Goal: Task Accomplishment & Management: Complete application form

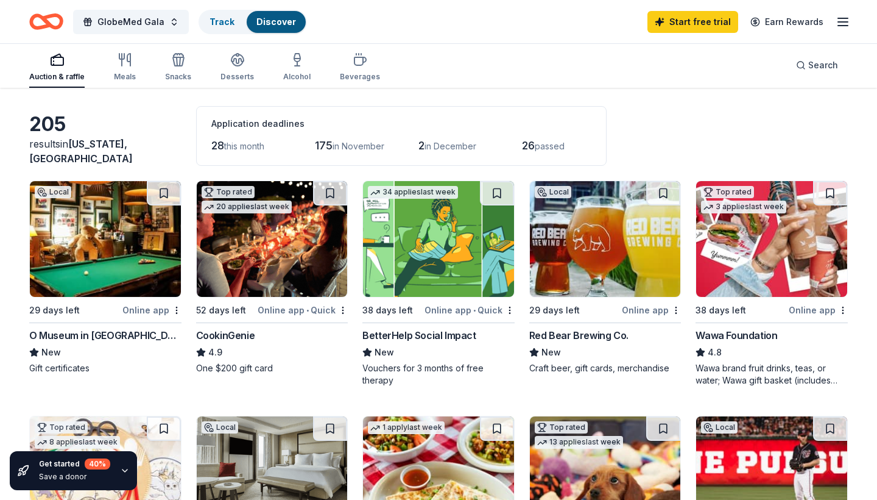
scroll to position [74, 0]
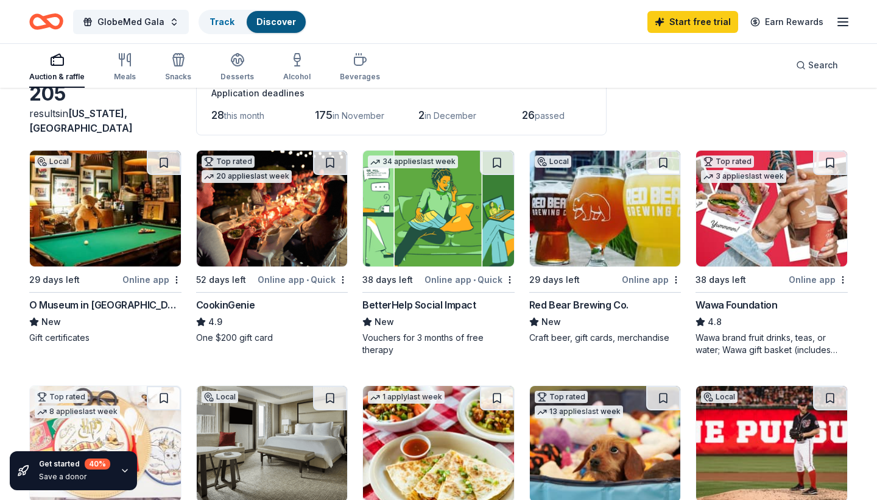
click at [759, 231] on img at bounding box center [771, 208] width 151 height 116
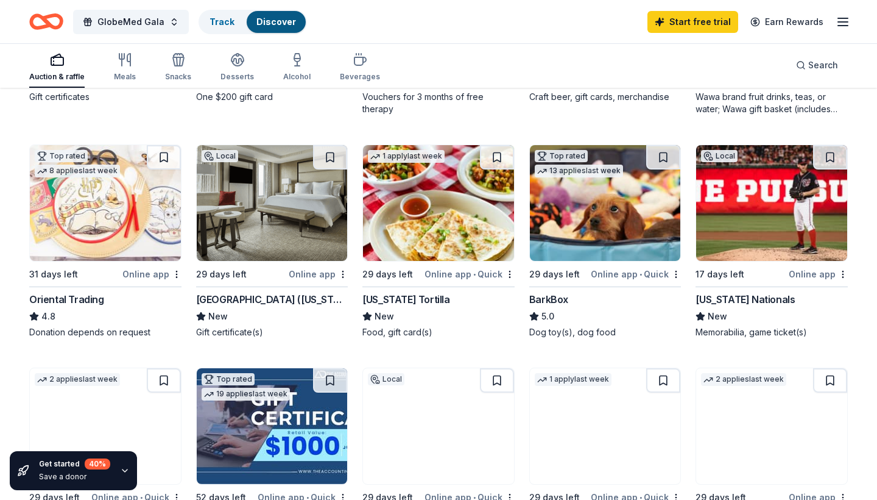
scroll to position [319, 0]
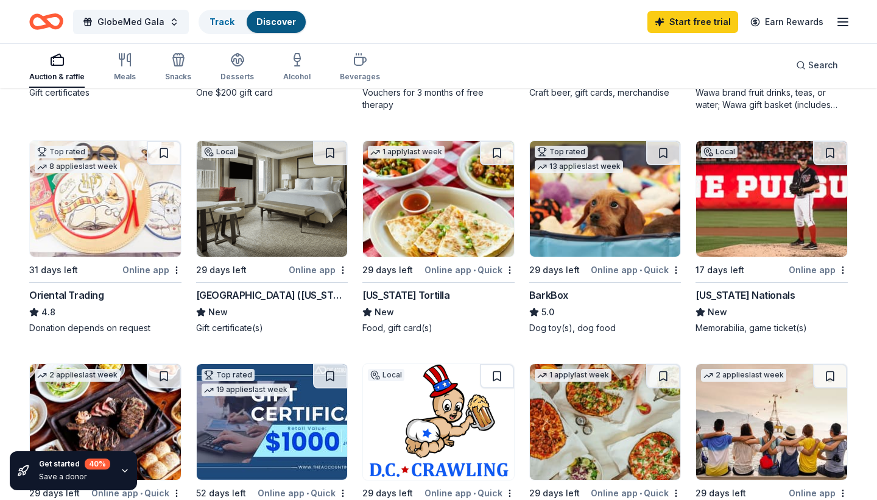
click at [732, 224] on img at bounding box center [771, 199] width 151 height 116
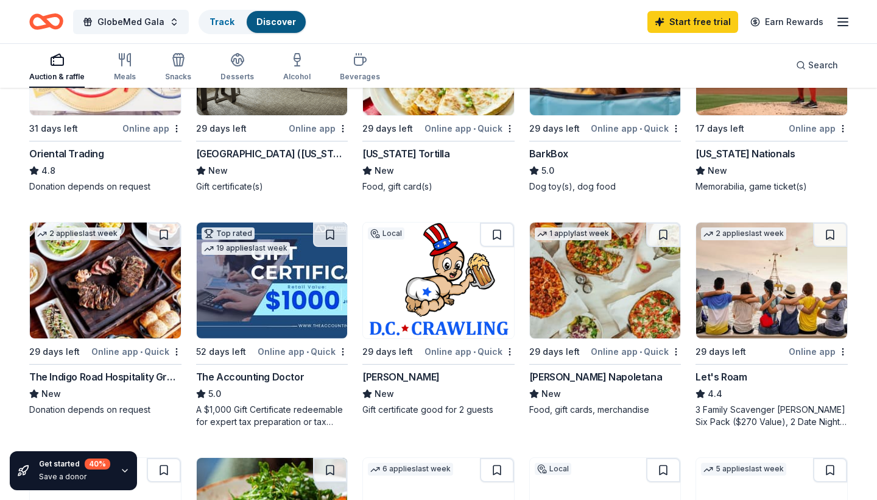
scroll to position [464, 0]
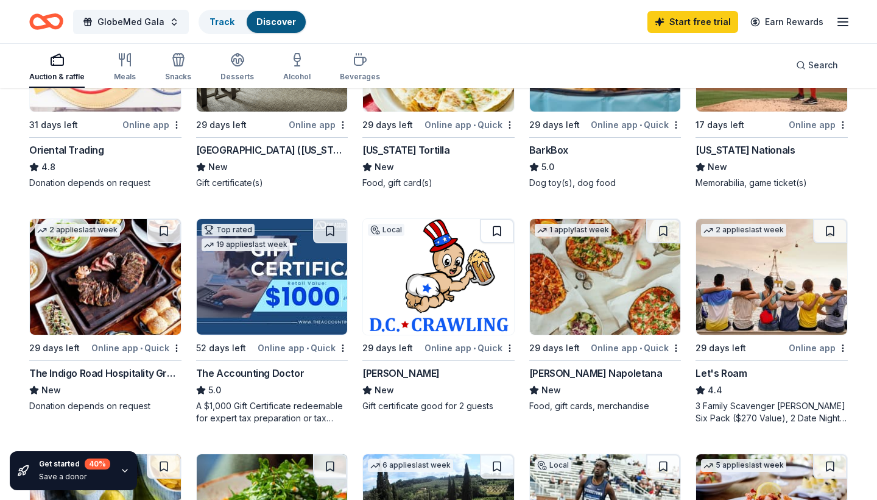
click at [497, 238] on button at bounding box center [497, 231] width 34 height 24
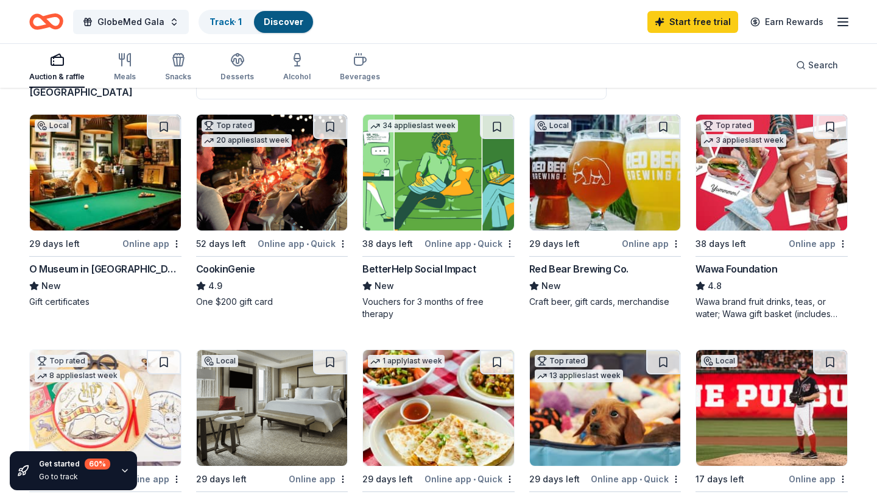
scroll to position [90, 0]
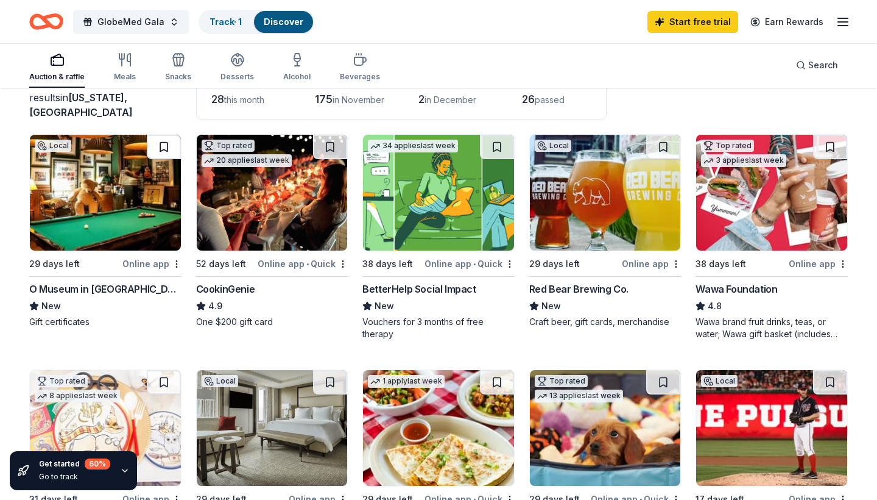
click at [161, 143] on button at bounding box center [164, 147] width 34 height 24
click at [158, 146] on button at bounding box center [165, 147] width 32 height 24
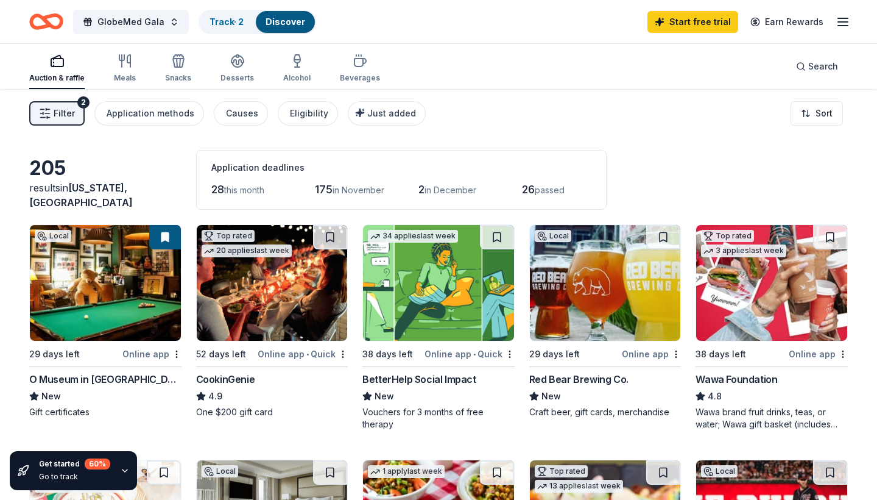
scroll to position [0, 0]
click at [306, 320] on img at bounding box center [272, 283] width 151 height 116
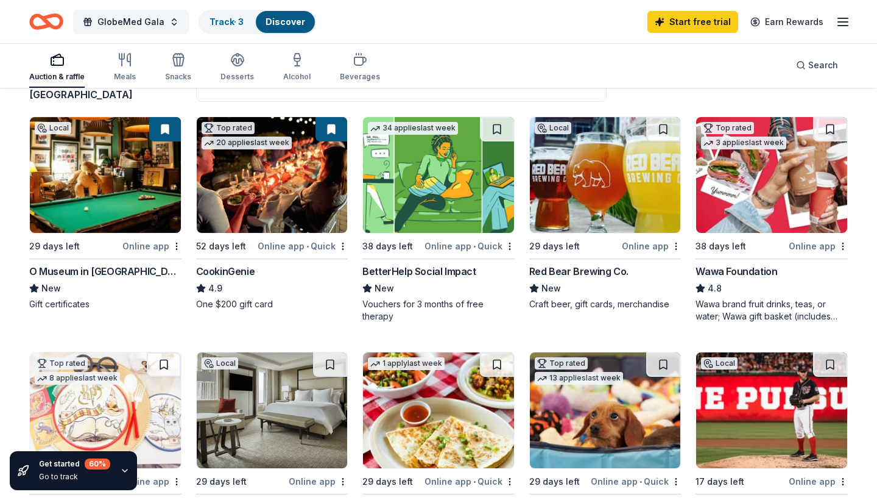
scroll to position [110, 0]
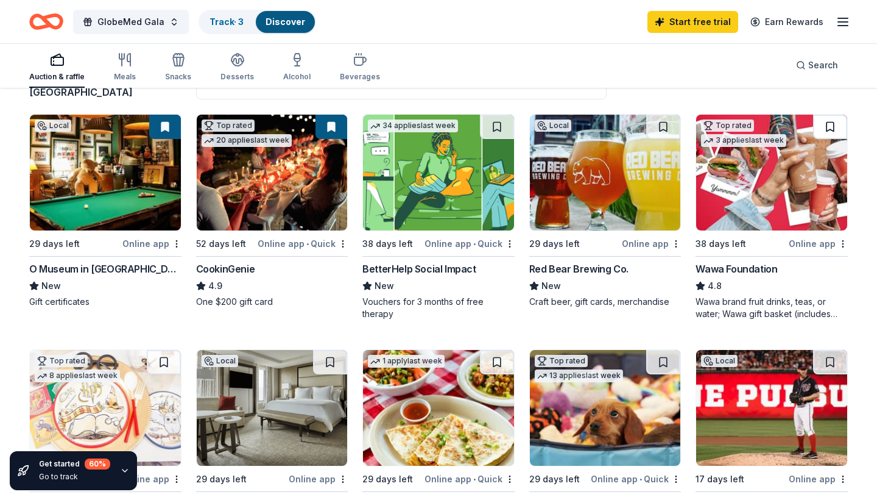
click at [819, 129] on button at bounding box center [830, 127] width 34 height 24
click at [836, 126] on button at bounding box center [832, 127] width 32 height 24
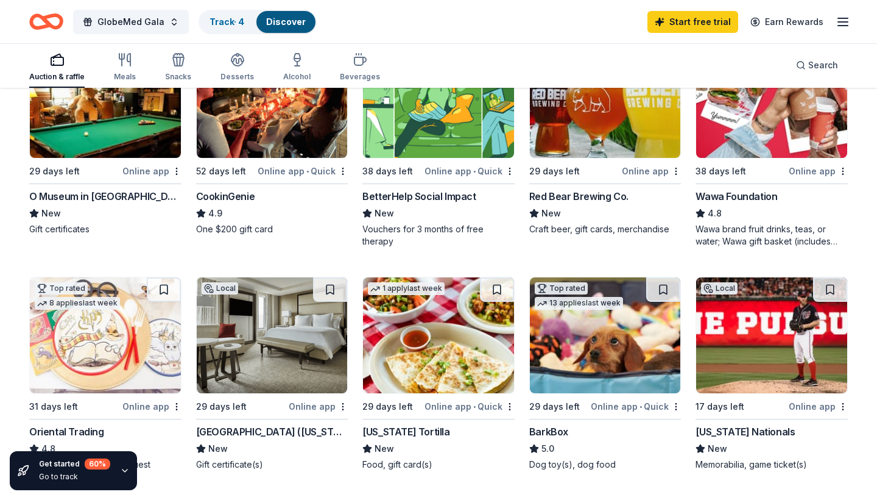
scroll to position [221, 0]
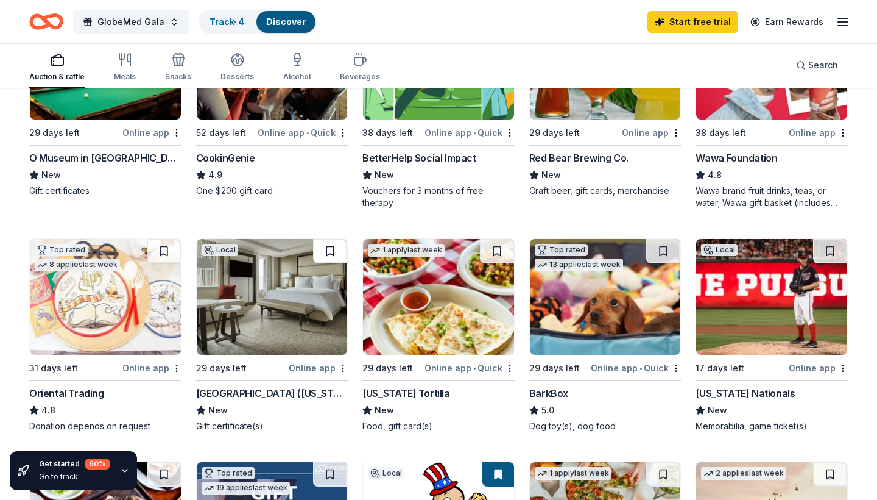
click at [336, 259] on button at bounding box center [330, 251] width 34 height 24
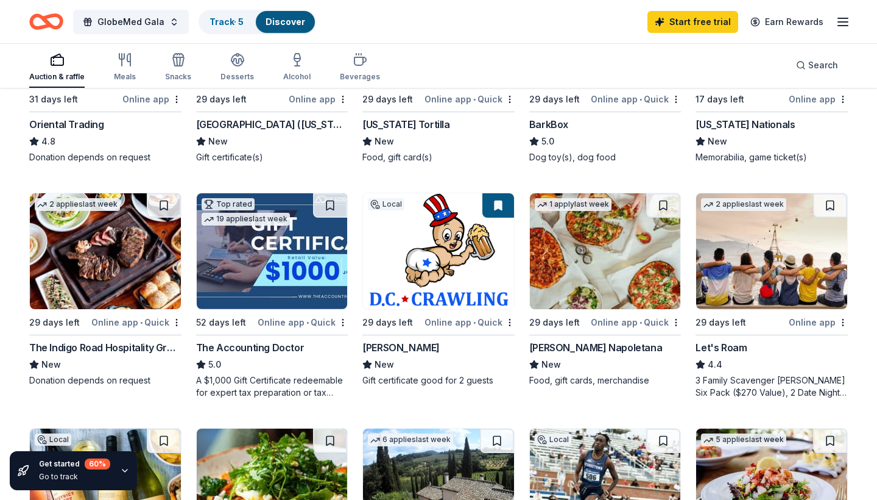
scroll to position [493, 0]
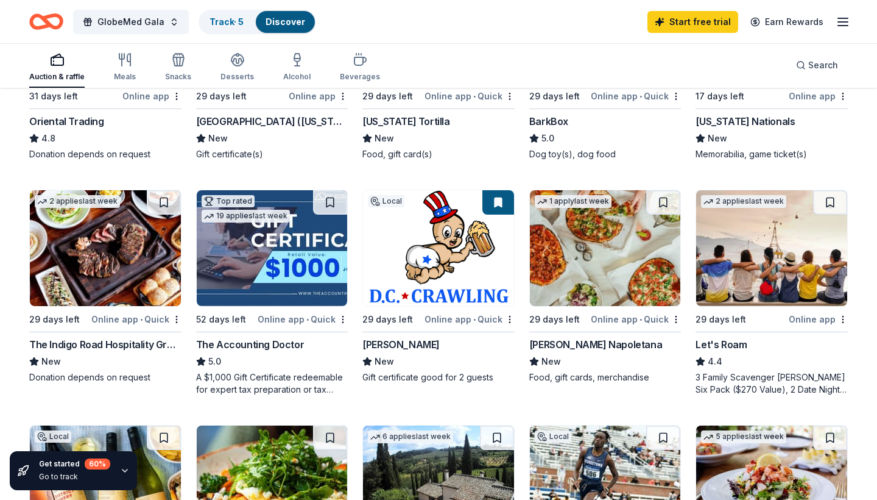
click at [461, 253] on img at bounding box center [438, 248] width 151 height 116
click at [243, 24] on div "Track · 5" at bounding box center [227, 22] width 54 height 22
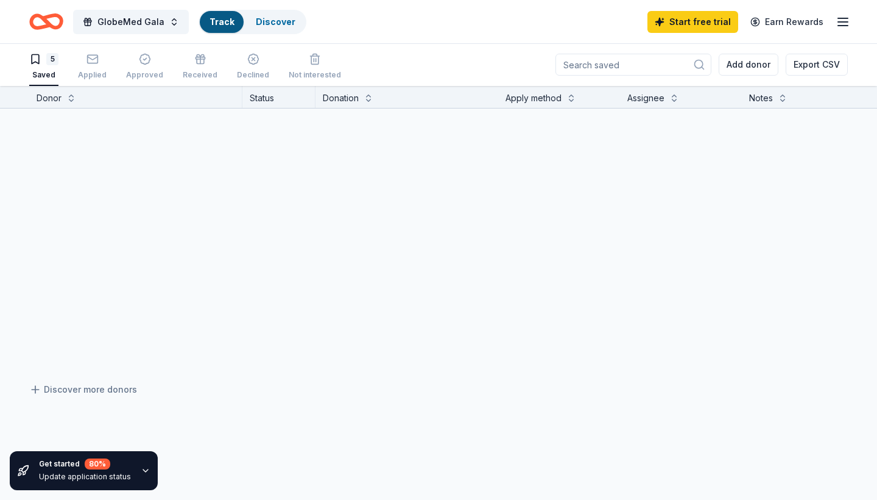
scroll to position [1, 0]
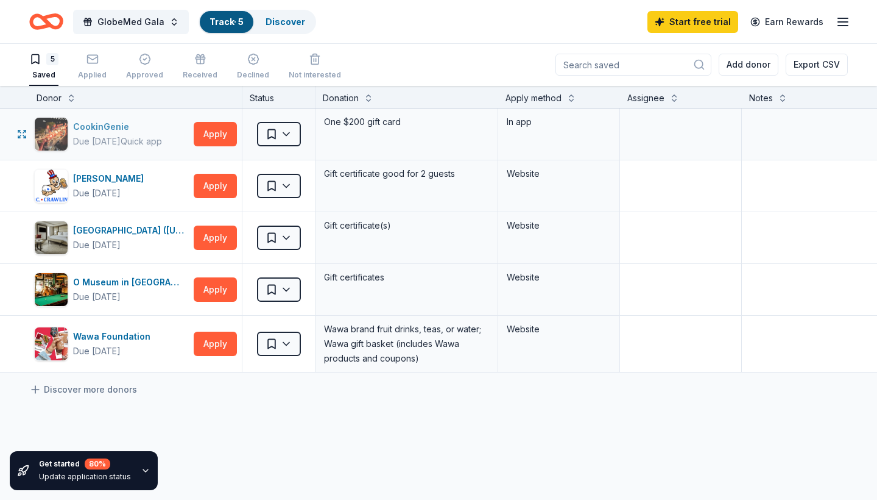
click at [158, 135] on div "Due in 52 days Quick app" at bounding box center [117, 141] width 89 height 15
click at [286, 132] on html "GlobeMed Gala Track · 5 Discover Start free trial Earn Rewards 5 Saved Applied …" at bounding box center [438, 249] width 877 height 500
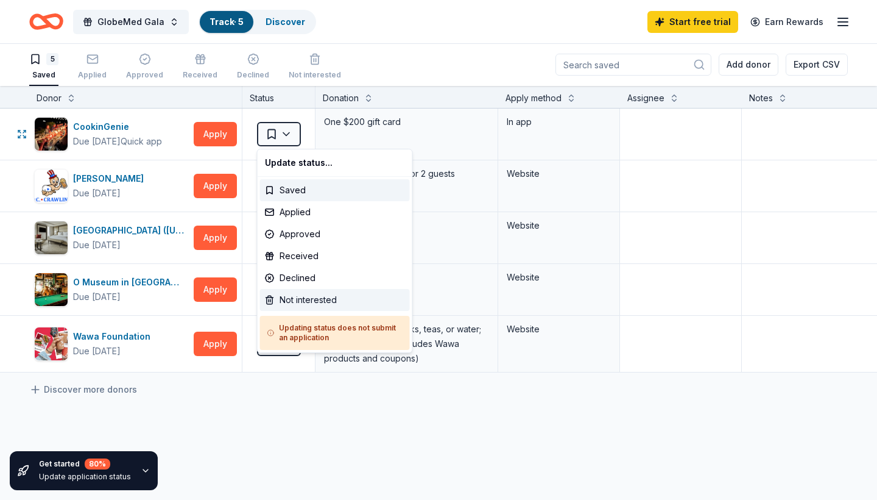
click at [311, 296] on div "Not interested" at bounding box center [335, 300] width 150 height 22
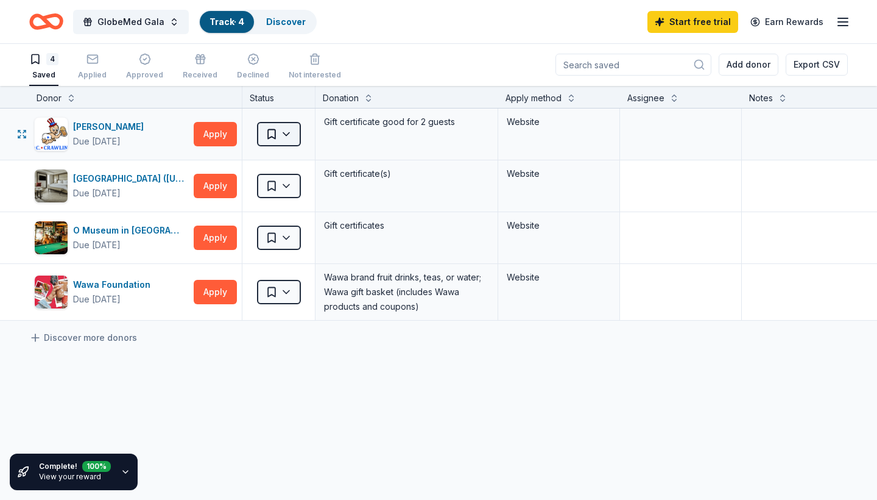
click at [288, 142] on html "GlobeMed Gala Track · 4 Discover Start free trial Earn Rewards 4 Saved Applied …" at bounding box center [438, 249] width 877 height 500
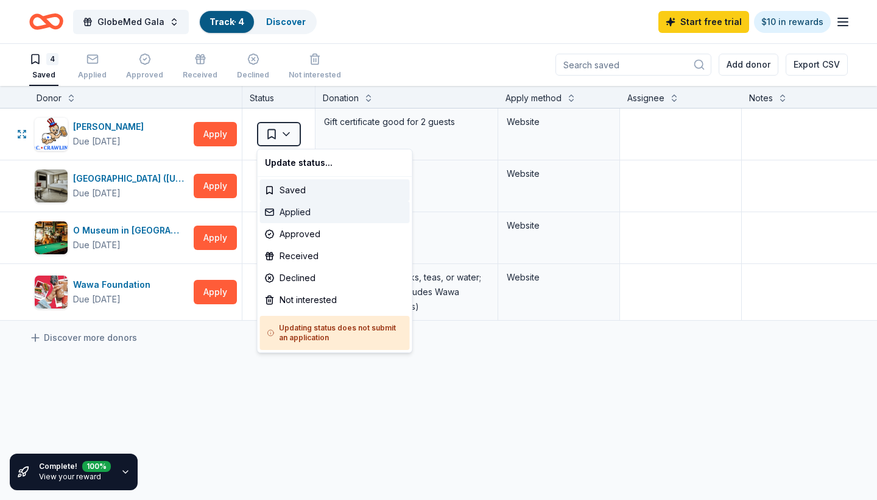
click at [301, 213] on div "Applied" at bounding box center [335, 212] width 150 height 22
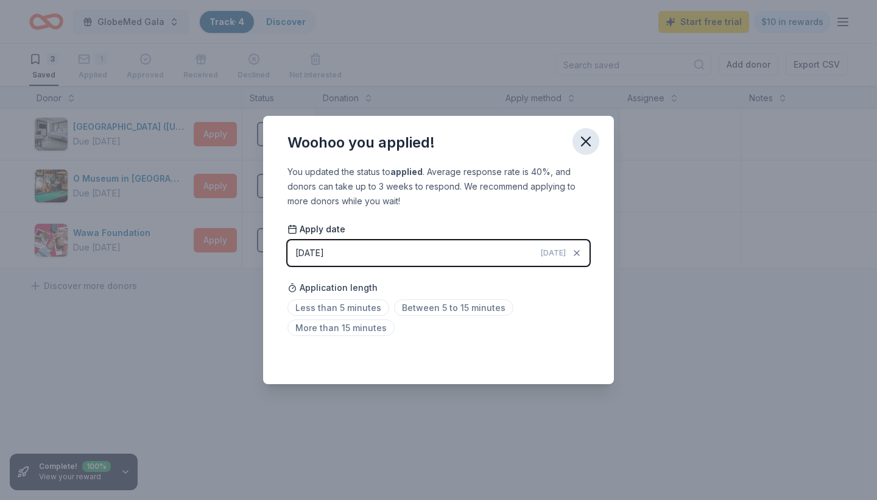
click at [587, 134] on icon "button" at bounding box center [586, 141] width 17 height 17
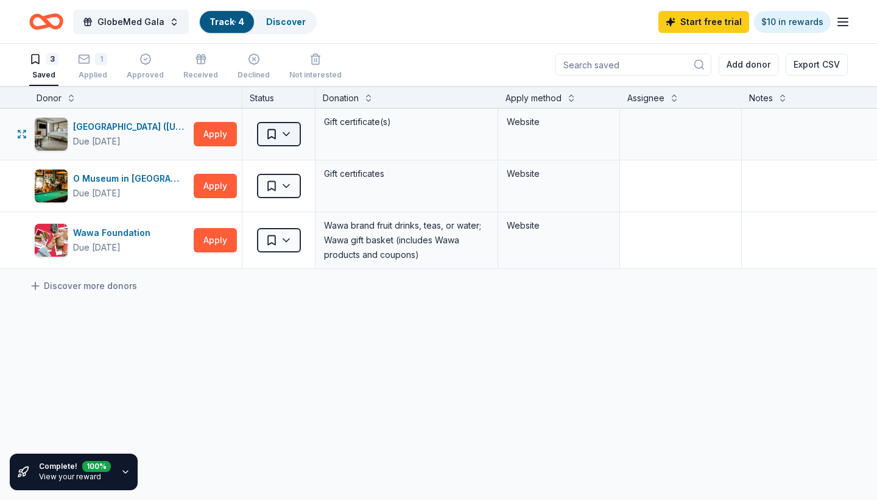
click at [300, 133] on html "GlobeMed Gala Track · 4 Discover Start free trial $10 in rewards 3 Saved 1 Appl…" at bounding box center [438, 249] width 877 height 500
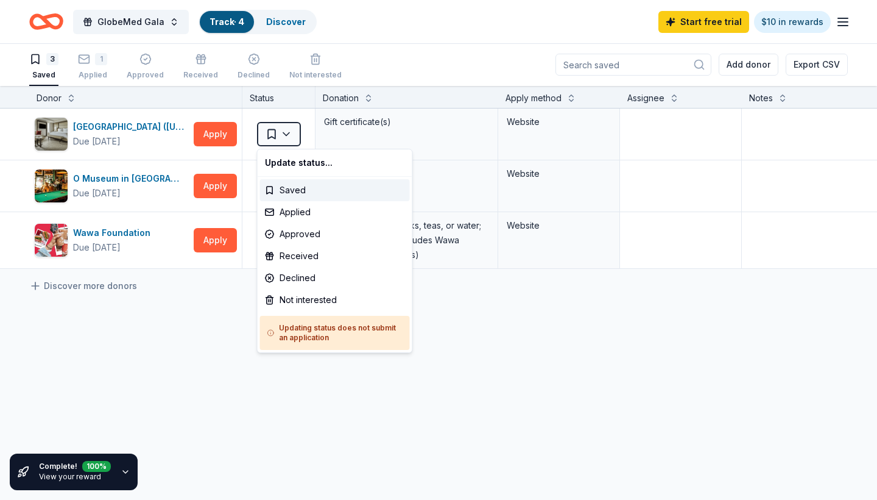
click at [373, 125] on html "GlobeMed Gala Track · 4 Discover Start free trial $10 in rewards 3 Saved 1 Appl…" at bounding box center [438, 249] width 877 height 500
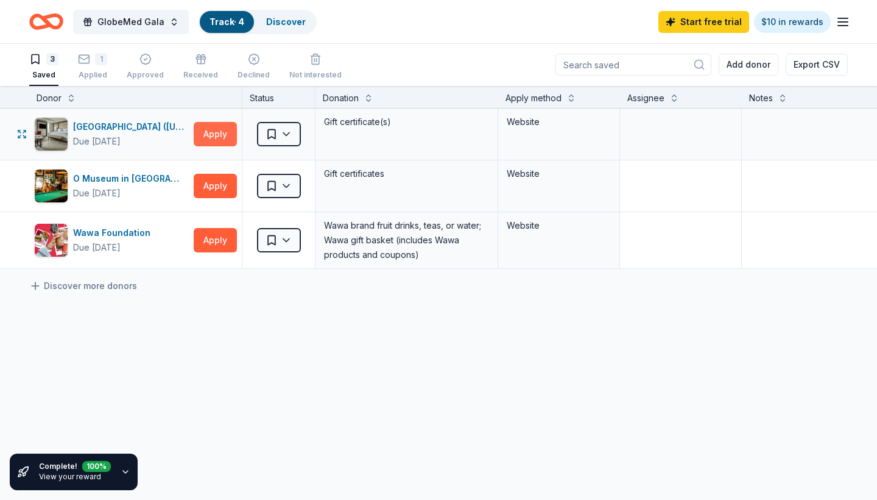
click at [216, 138] on button "Apply" at bounding box center [215, 134] width 43 height 24
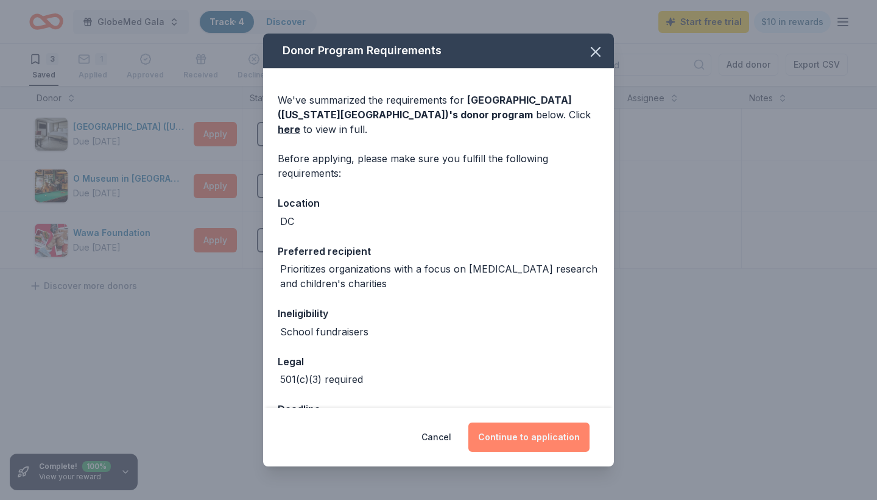
click at [540, 433] on button "Continue to application" at bounding box center [528, 436] width 121 height 29
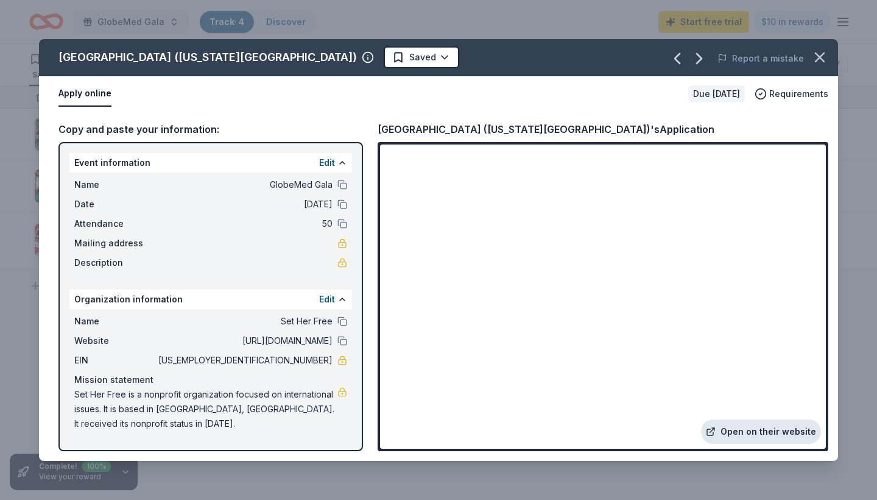
click at [721, 425] on link "Open on their website" at bounding box center [761, 431] width 120 height 24
click at [826, 60] on icon "button" at bounding box center [819, 57] width 17 height 17
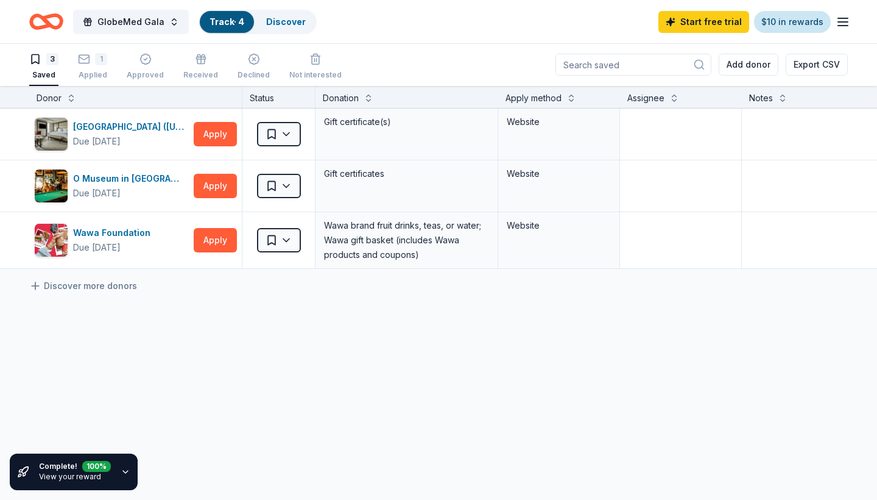
click at [780, 19] on link "$10 in rewards" at bounding box center [792, 22] width 77 height 22
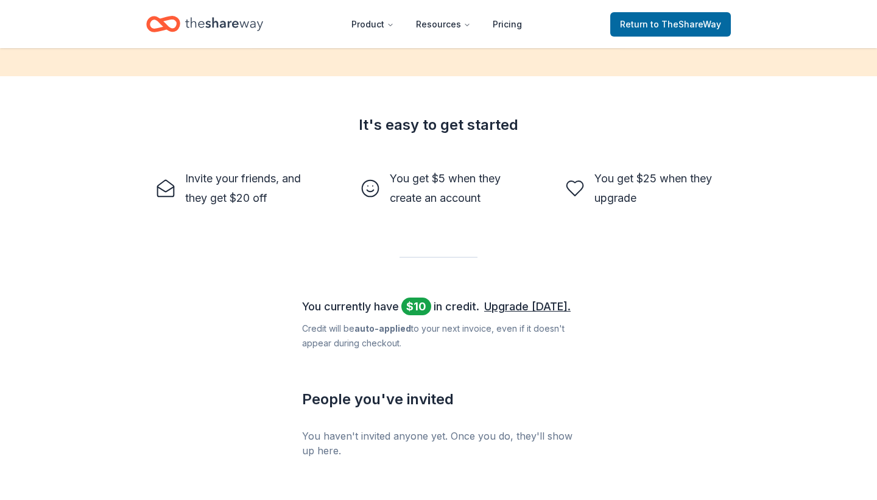
scroll to position [360, 0]
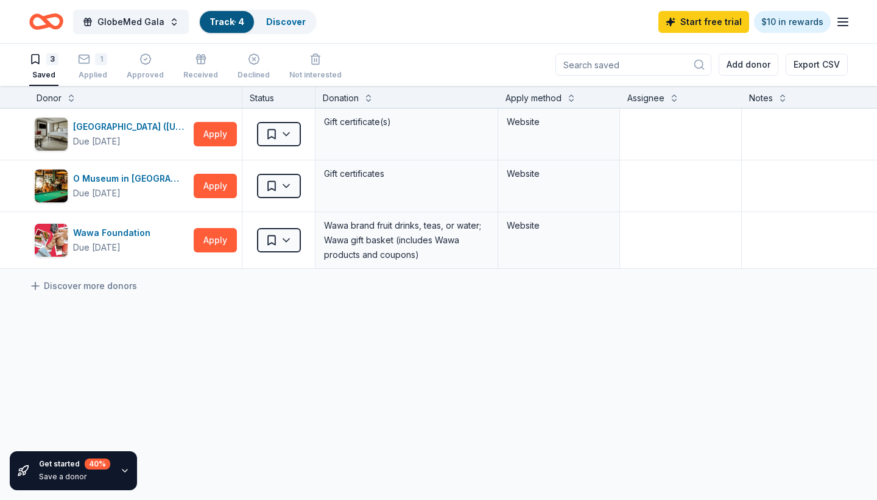
scroll to position [1, 0]
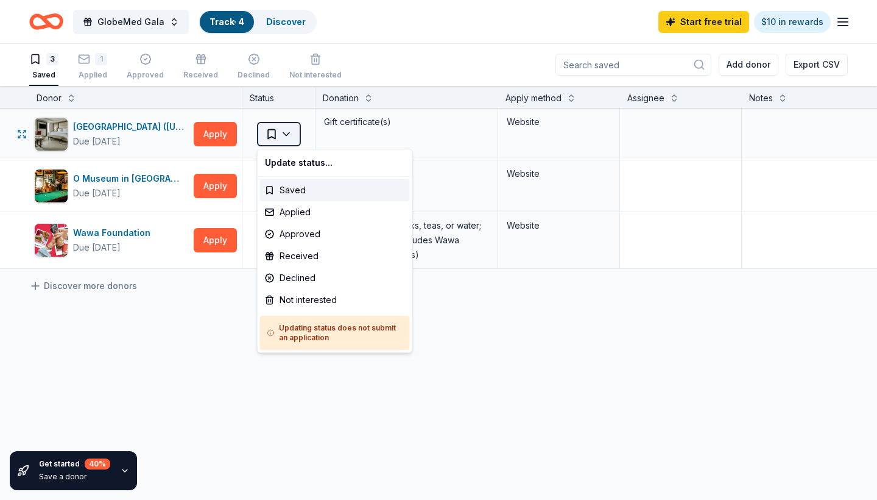
click at [292, 143] on html "GlobeMed Gala Track · 4 Discover Start free trial $10 in rewards 3 Saved 1 Appl…" at bounding box center [438, 249] width 877 height 500
click at [330, 211] on div "Applied" at bounding box center [335, 212] width 150 height 22
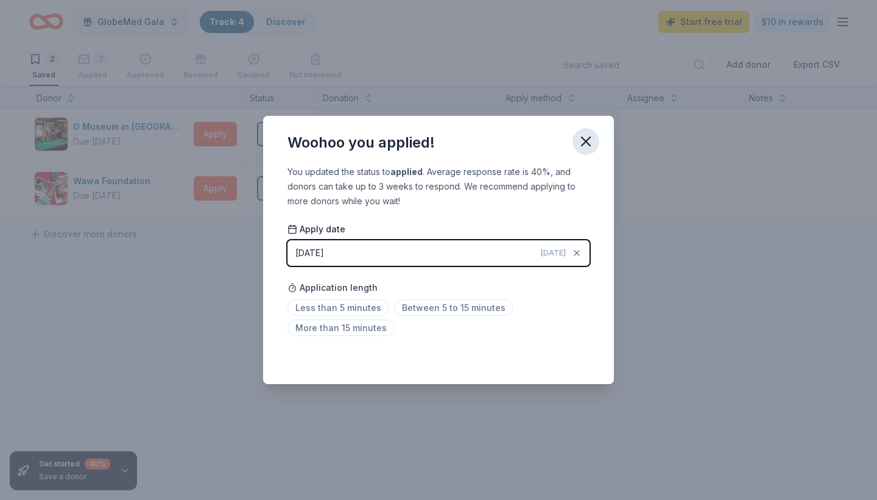
click at [589, 147] on icon "button" at bounding box center [586, 141] width 17 height 17
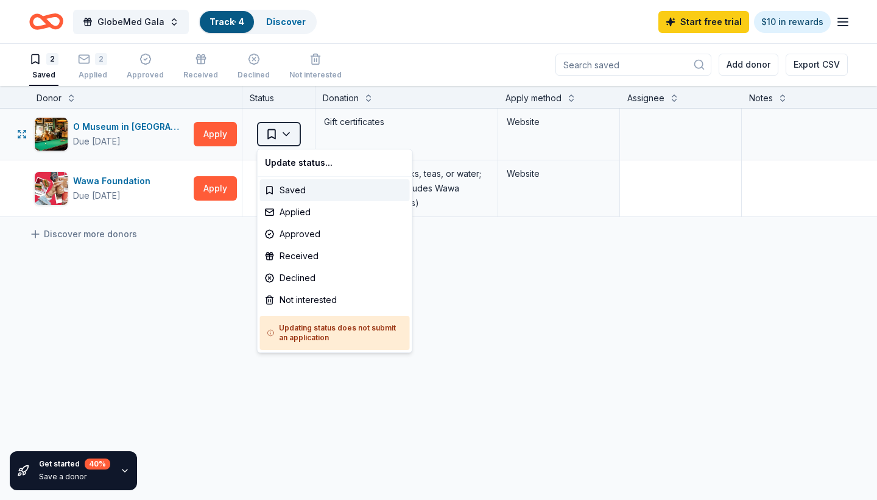
click at [294, 141] on html "GlobeMed Gala Track · 4 Discover Start free trial $10 in rewards 2 Saved 2 Appl…" at bounding box center [438, 249] width 877 height 500
click at [126, 121] on html "GlobeMed Gala Track · 4 Discover Start free trial $10 in rewards 2 Saved 2 Appl…" at bounding box center [438, 249] width 877 height 500
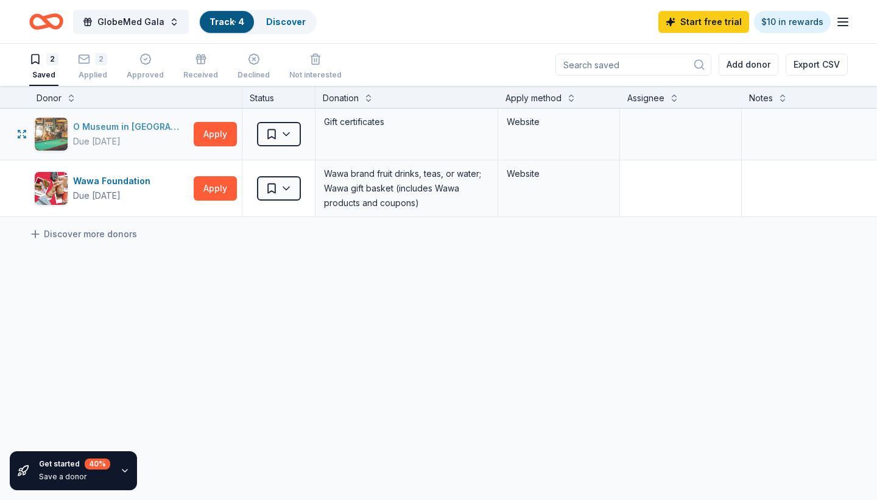
click at [143, 124] on div "O Museum in The Mansion" at bounding box center [131, 126] width 116 height 15
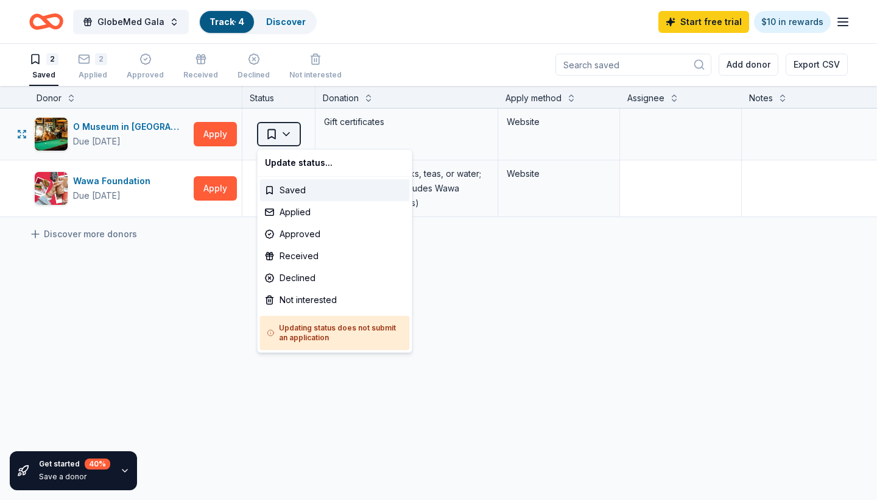
click at [286, 138] on html "GlobeMed Gala Track · 4 Discover Start free trial $10 in rewards 2 Saved 2 Appl…" at bounding box center [438, 249] width 877 height 500
click at [319, 297] on div "Not interested" at bounding box center [335, 300] width 150 height 22
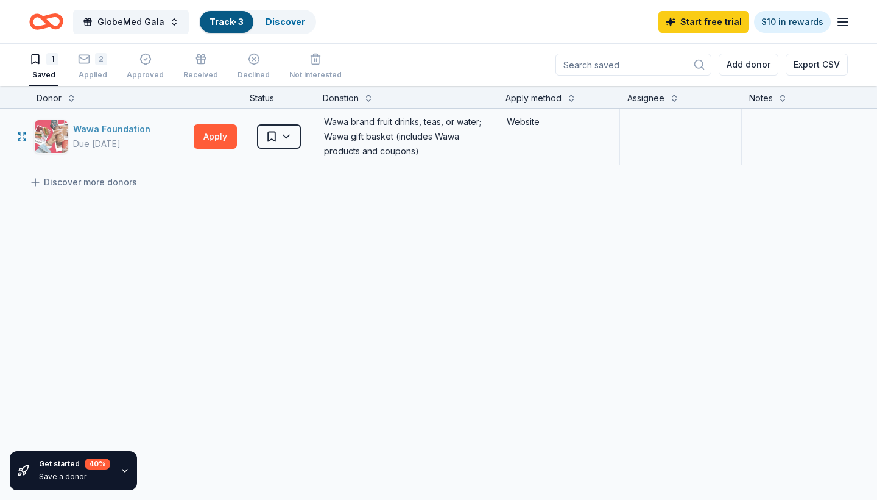
click at [165, 140] on div "Wawa Foundation Due in 38 days" at bounding box center [111, 136] width 155 height 34
click at [281, 136] on html "GlobeMed Gala Track · 3 Discover Start free trial $10 in rewards 1 Saved 2 Appl…" at bounding box center [438, 249] width 877 height 500
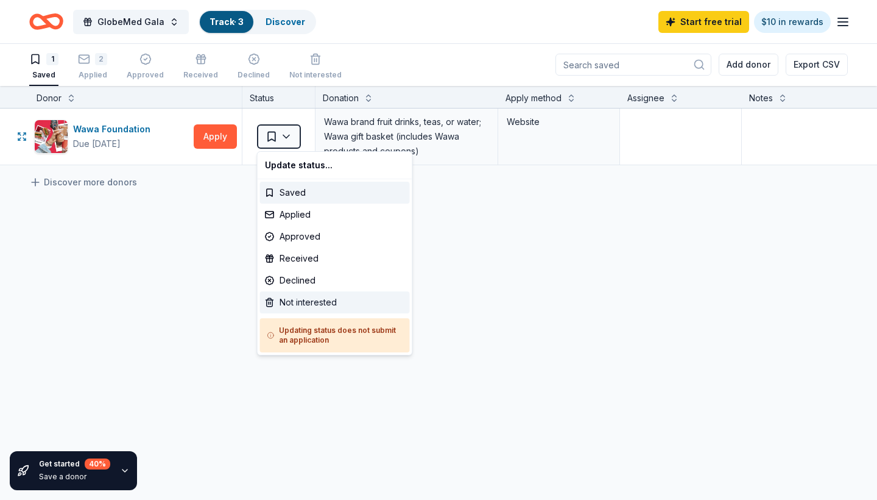
click at [267, 292] on div "Not interested" at bounding box center [335, 302] width 150 height 22
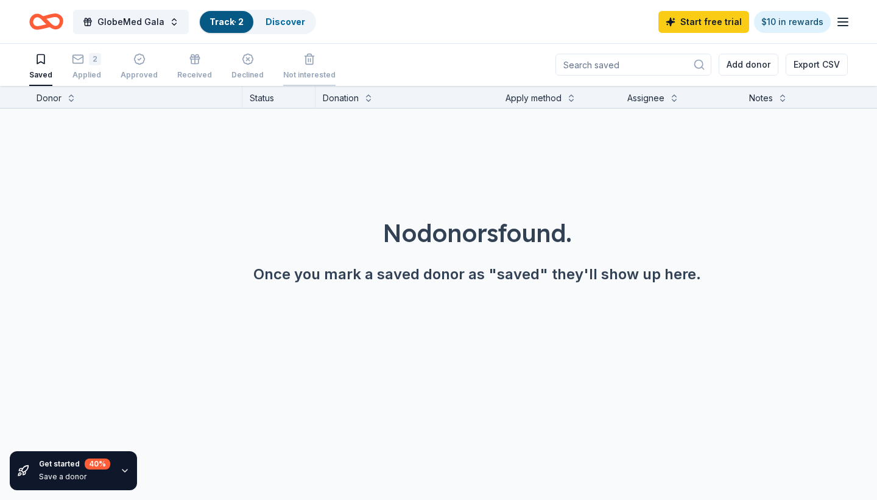
click at [283, 68] on div "Not interested" at bounding box center [309, 68] width 52 height 10
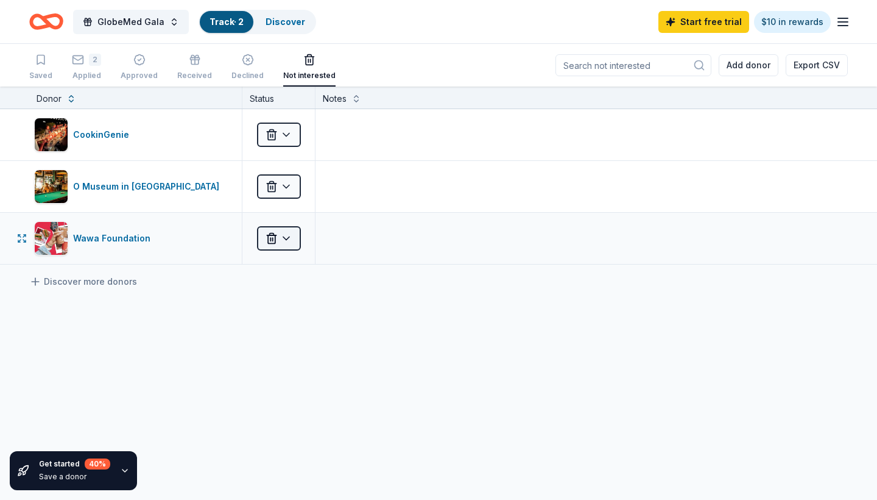
click at [294, 230] on html "GlobeMed Gala Track · 2 Discover Start free trial $10 in rewards Saved 2 Applie…" at bounding box center [438, 250] width 877 height 500
click at [292, 320] on div "Applied" at bounding box center [310, 316] width 101 height 22
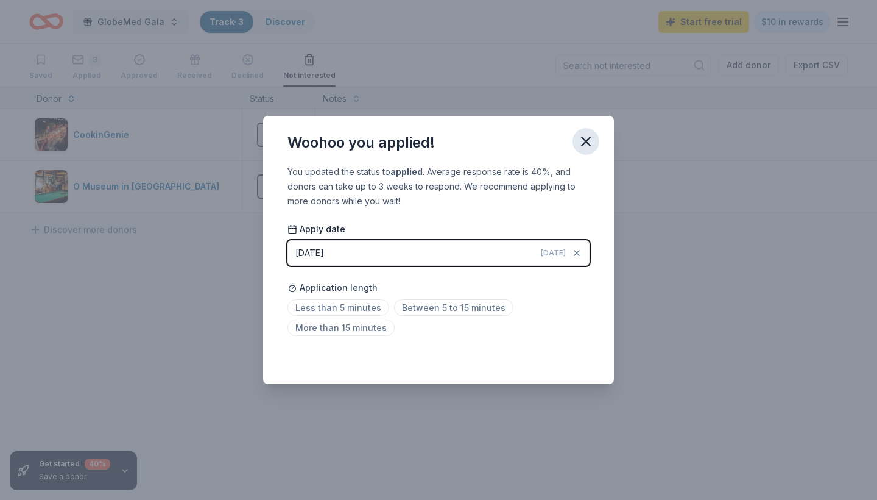
click at [592, 135] on icon "button" at bounding box center [586, 141] width 17 height 17
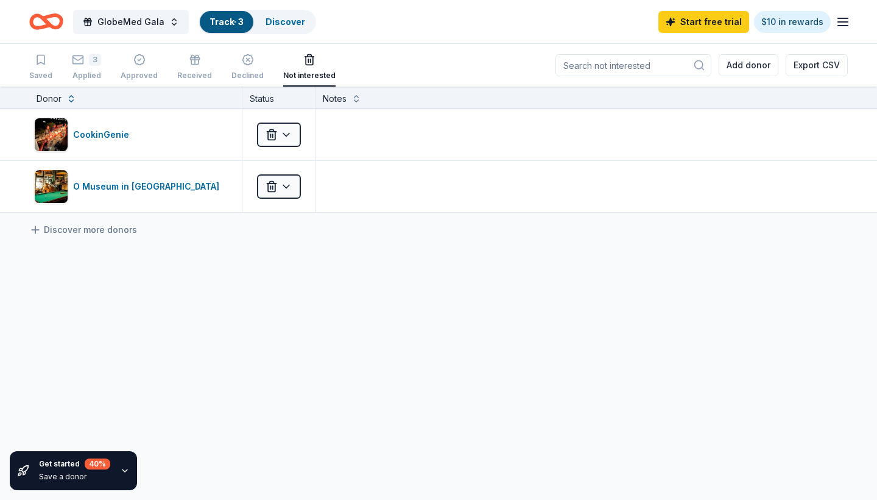
click at [34, 27] on icon "Home" at bounding box center [40, 21] width 19 height 12
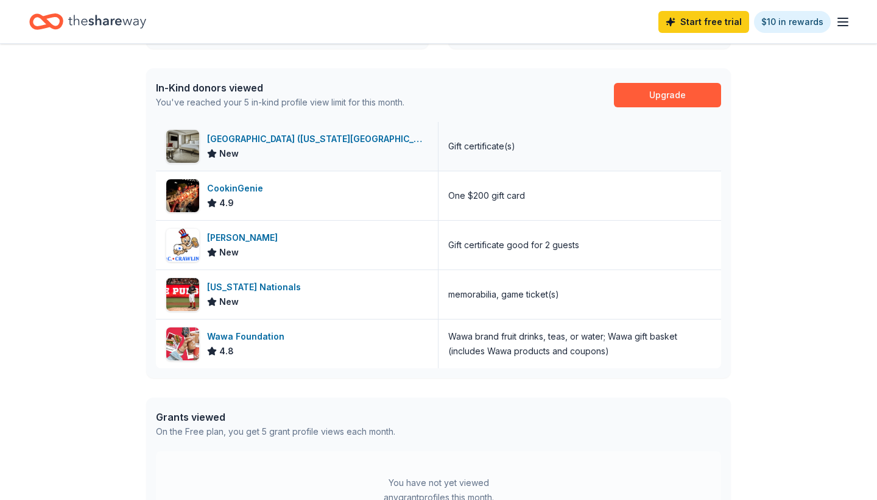
scroll to position [377, 0]
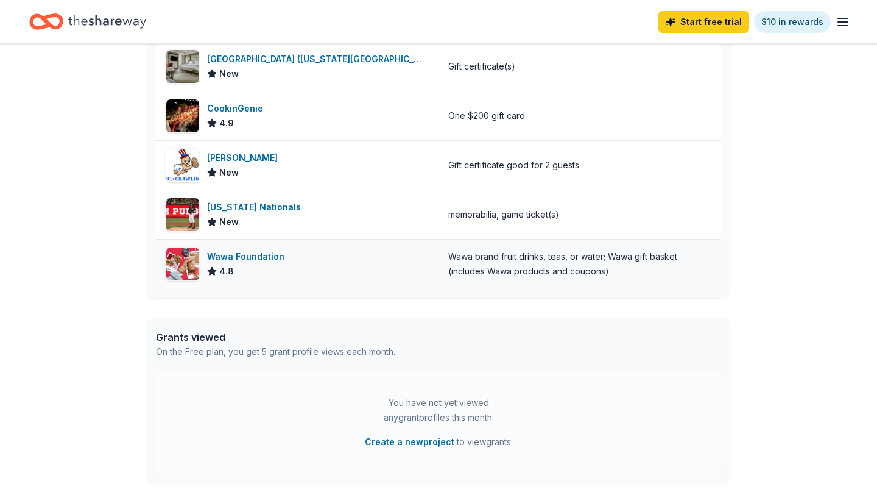
click at [267, 263] on div "Wawa Foundation" at bounding box center [248, 256] width 82 height 15
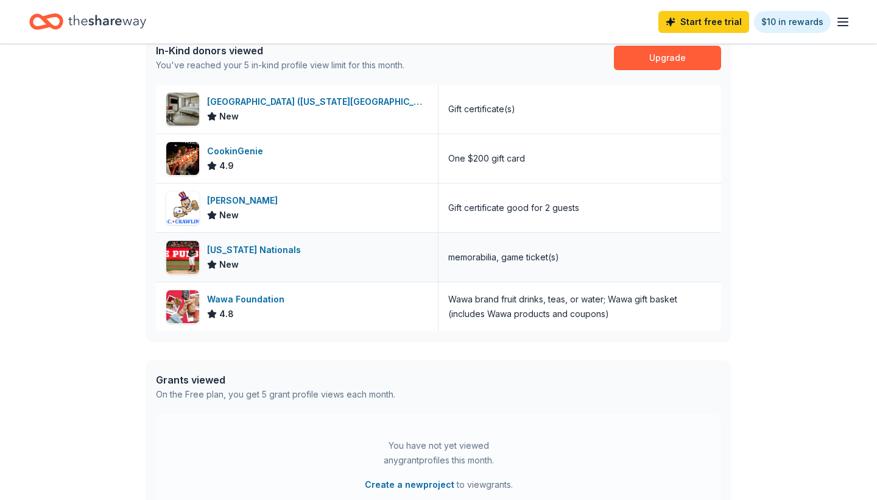
scroll to position [334, 0]
click at [236, 156] on div "CookinGenie" at bounding box center [237, 151] width 61 height 15
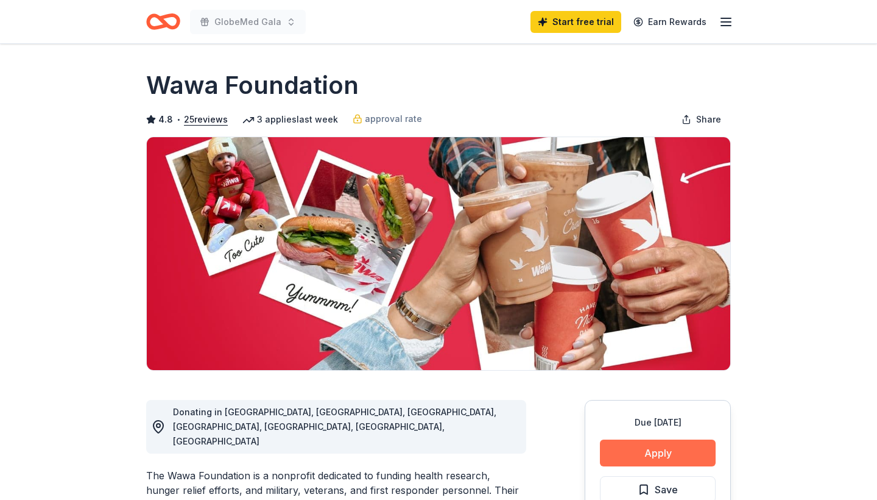
click at [628, 446] on button "Apply" at bounding box center [658, 452] width 116 height 27
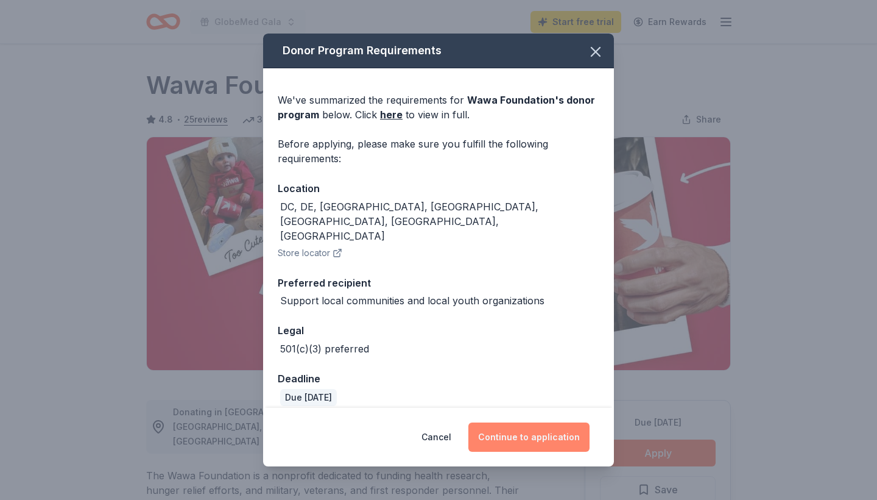
click at [551, 435] on button "Continue to application" at bounding box center [528, 436] width 121 height 29
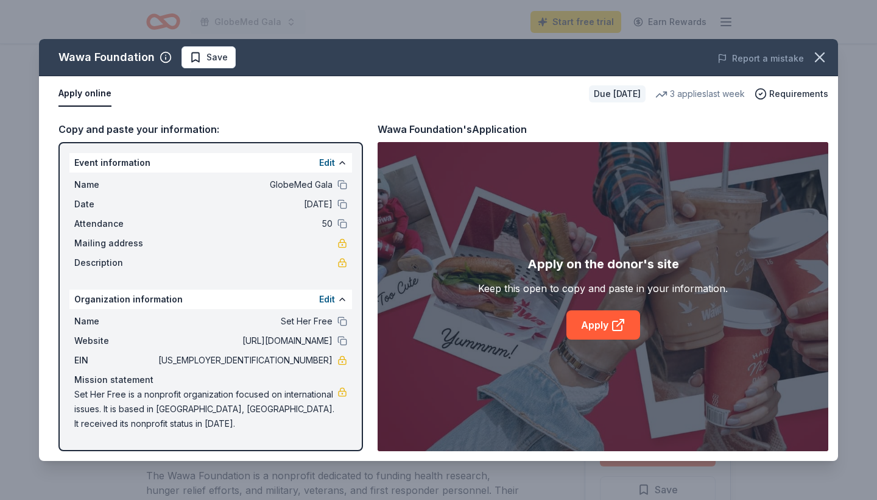
click at [623, 341] on div "Apply on the donor's site Keep this open to copy and paste in your information.…" at bounding box center [603, 296] width 451 height 309
click at [618, 323] on icon at bounding box center [618, 324] width 15 height 15
click at [821, 62] on icon "button" at bounding box center [819, 57] width 17 height 17
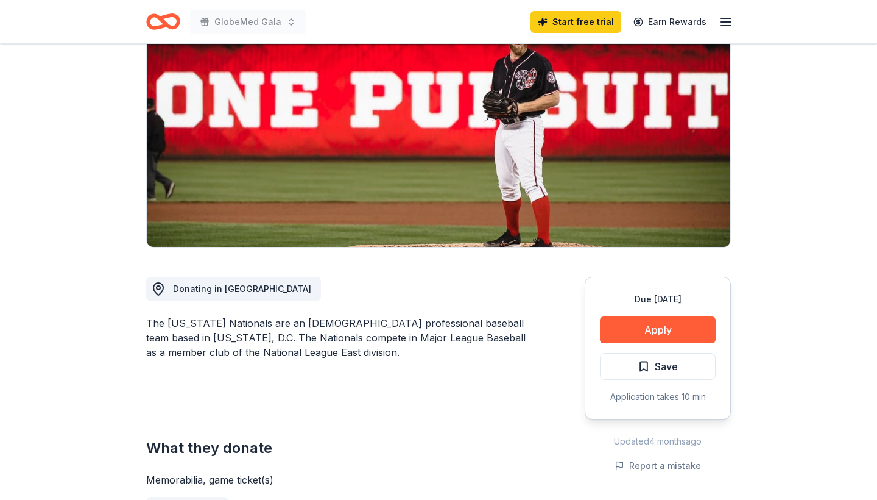
scroll to position [152, 0]
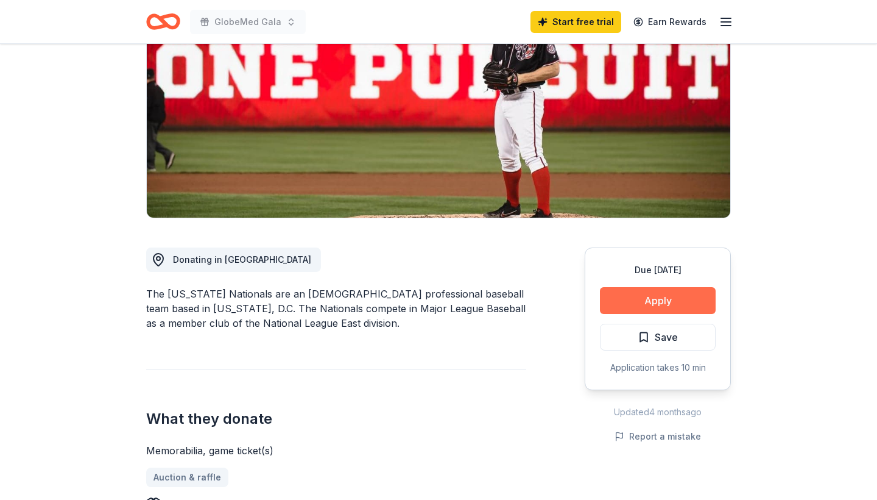
click at [674, 293] on button "Apply" at bounding box center [658, 300] width 116 height 27
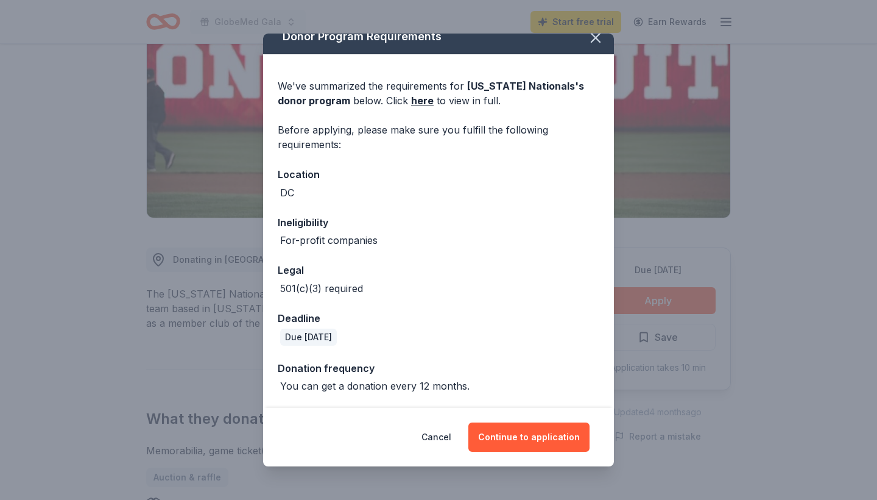
scroll to position [13, 0]
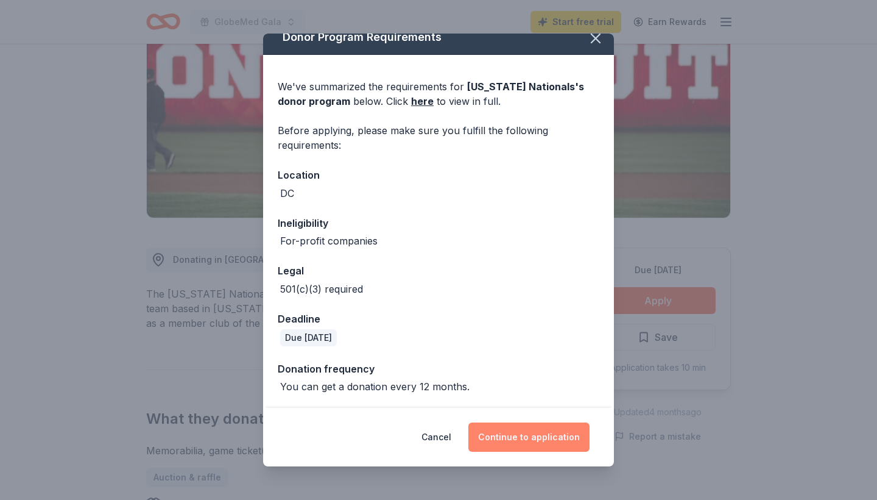
click at [533, 445] on button "Continue to application" at bounding box center [528, 436] width 121 height 29
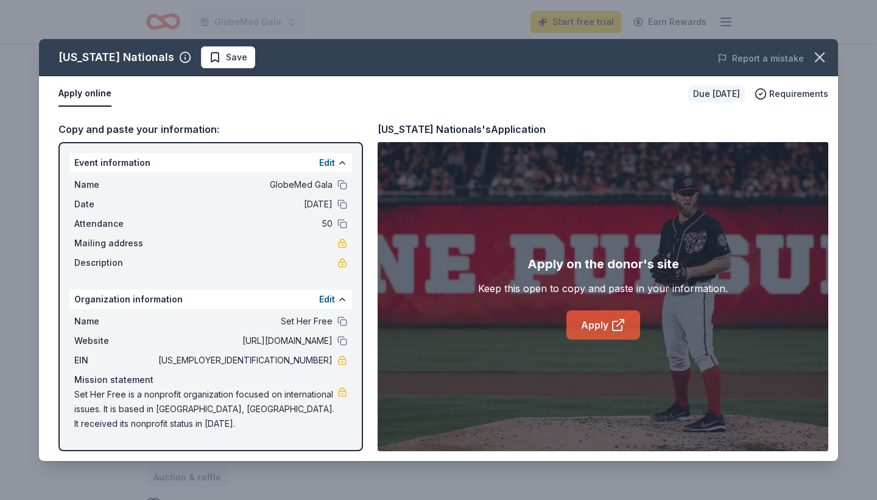
click at [609, 325] on link "Apply" at bounding box center [604, 324] width 74 height 29
click at [826, 65] on icon "button" at bounding box center [819, 57] width 17 height 17
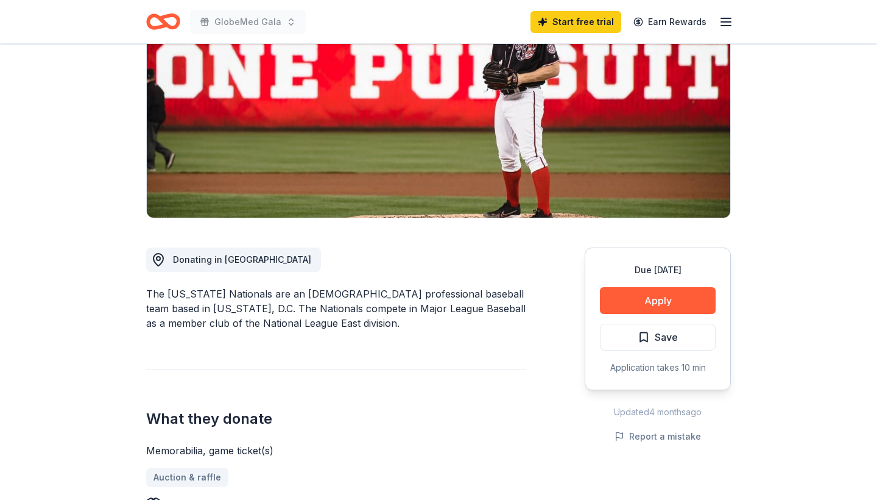
drag, startPoint x: 285, startPoint y: 446, endPoint x: 157, endPoint y: 451, distance: 128.6
click at [157, 450] on div "Memorabilia, game ticket(s)" at bounding box center [336, 450] width 380 height 15
drag, startPoint x: 148, startPoint y: 451, endPoint x: 275, endPoint y: 444, distance: 127.5
click at [275, 444] on div "Memorabilia, game ticket(s)" at bounding box center [336, 450] width 380 height 15
drag, startPoint x: 202, startPoint y: 452, endPoint x: 149, endPoint y: 451, distance: 52.4
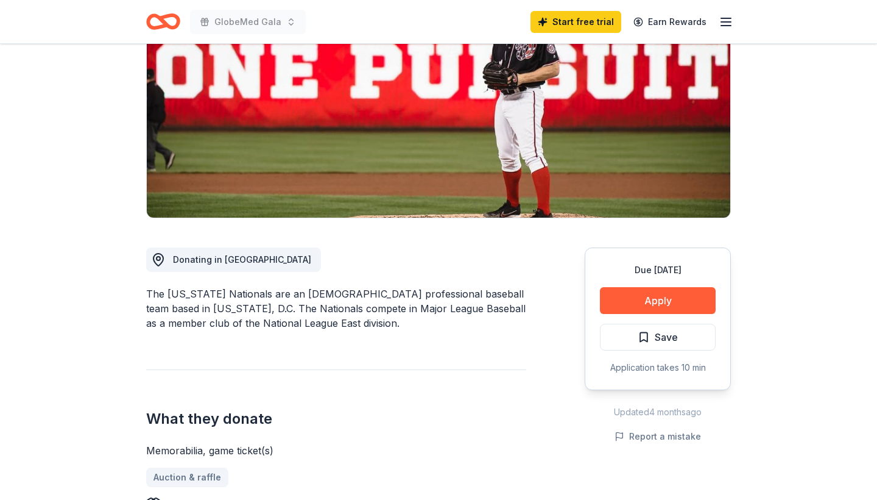
click at [150, 452] on div "Memorabilia, game ticket(s)" at bounding box center [336, 450] width 380 height 15
drag, startPoint x: 149, startPoint y: 451, endPoint x: 199, endPoint y: 453, distance: 50.0
click at [199, 453] on div "Memorabilia, game ticket(s)" at bounding box center [336, 450] width 380 height 15
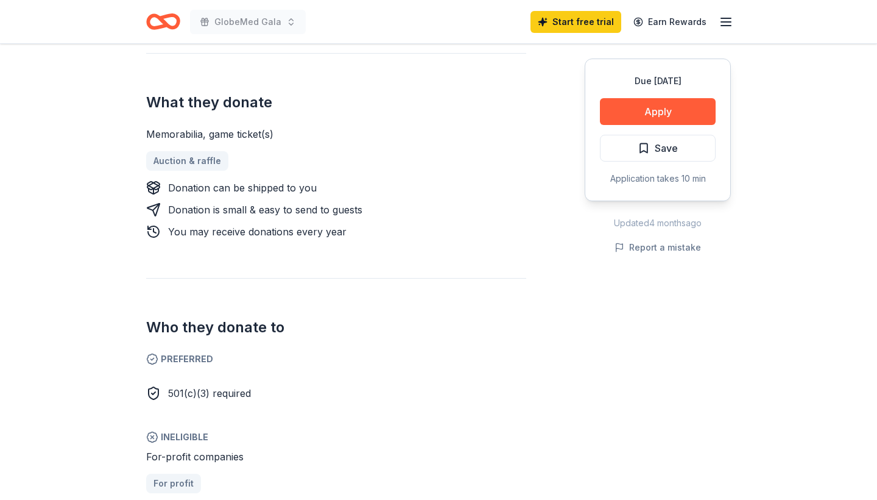
scroll to position [445, 0]
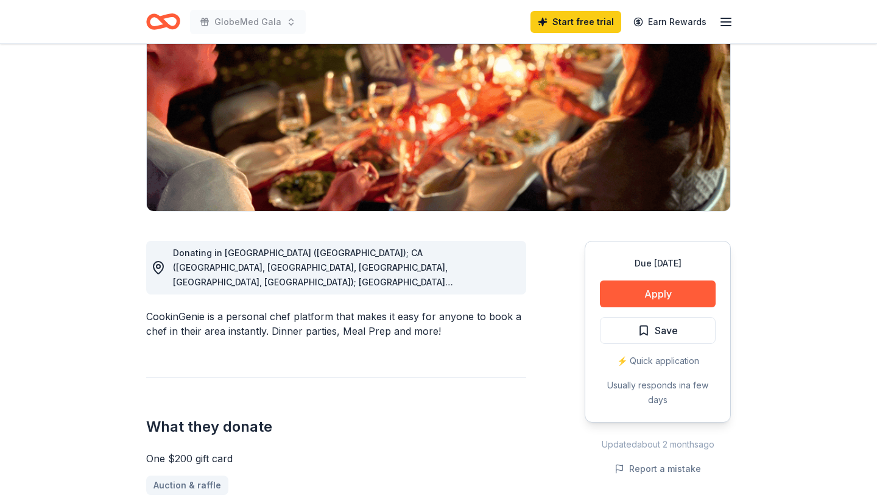
scroll to position [218, 0]
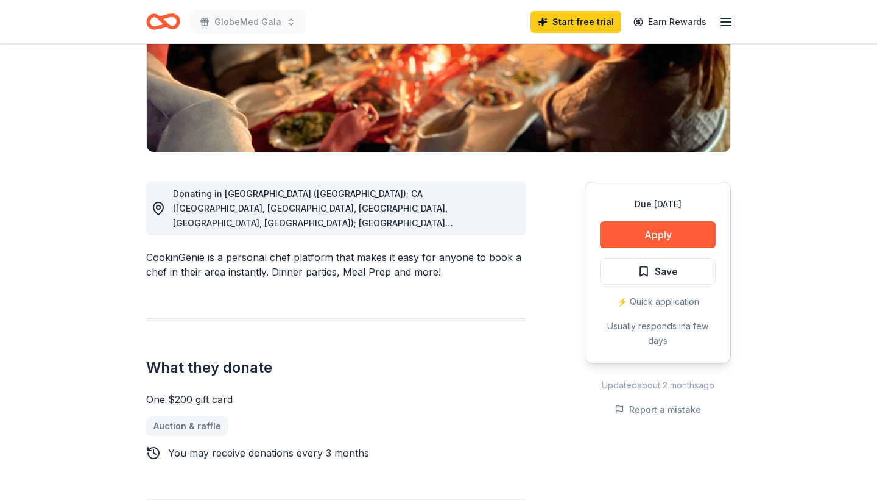
click at [474, 208] on span "Donating in AZ (Maricopa County); CA (Los Angeles County, Riverside County, San…" at bounding box center [334, 339] width 323 height 303
click at [662, 278] on span "Save" at bounding box center [666, 271] width 23 height 16
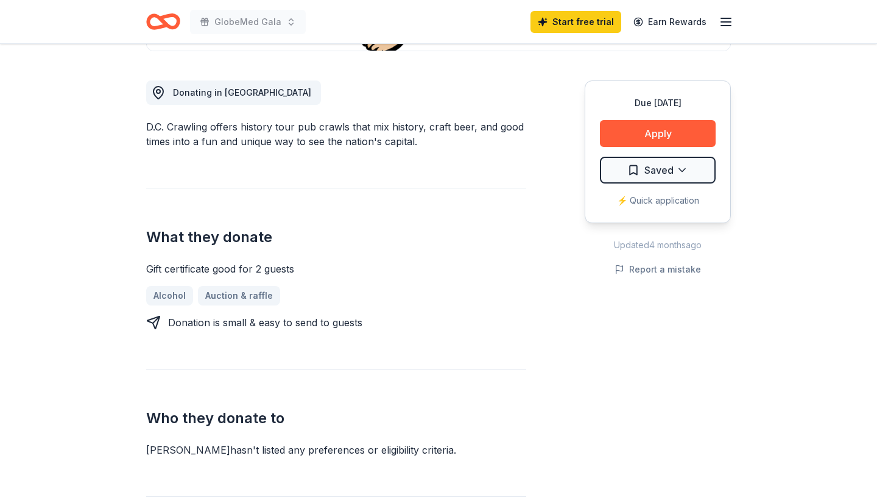
scroll to position [321, 0]
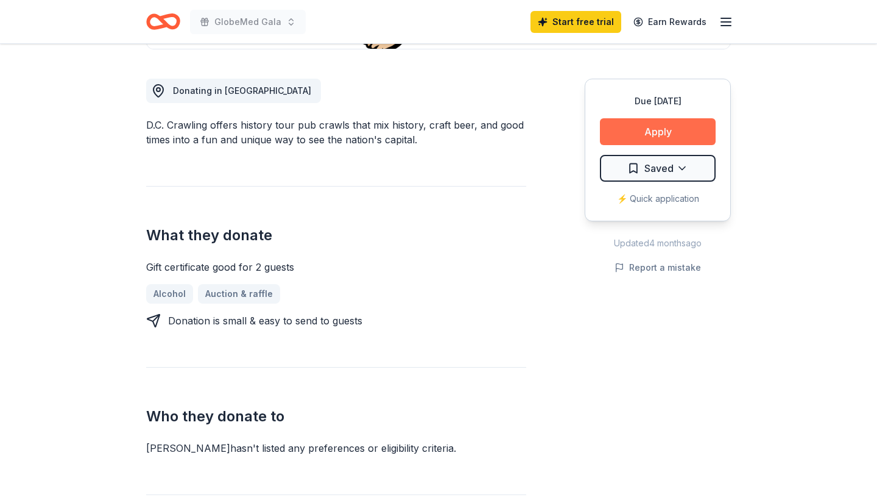
click at [654, 133] on button "Apply" at bounding box center [658, 131] width 116 height 27
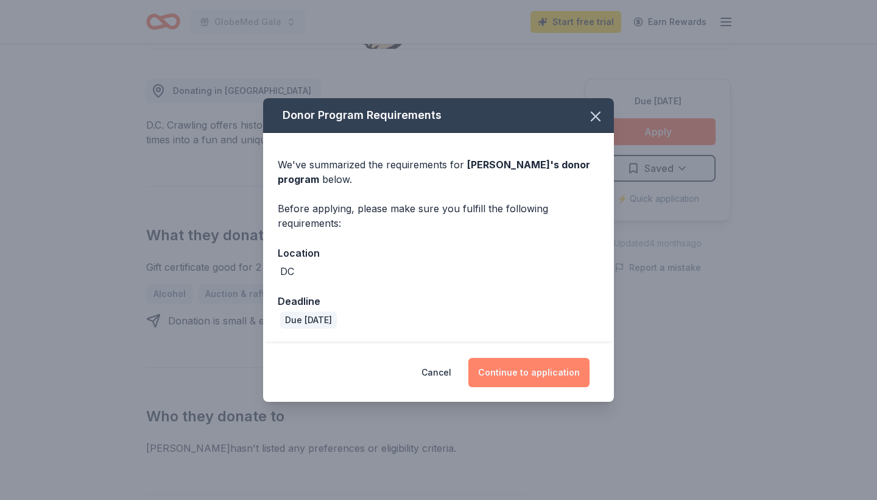
click at [532, 381] on button "Continue to application" at bounding box center [528, 372] width 121 height 29
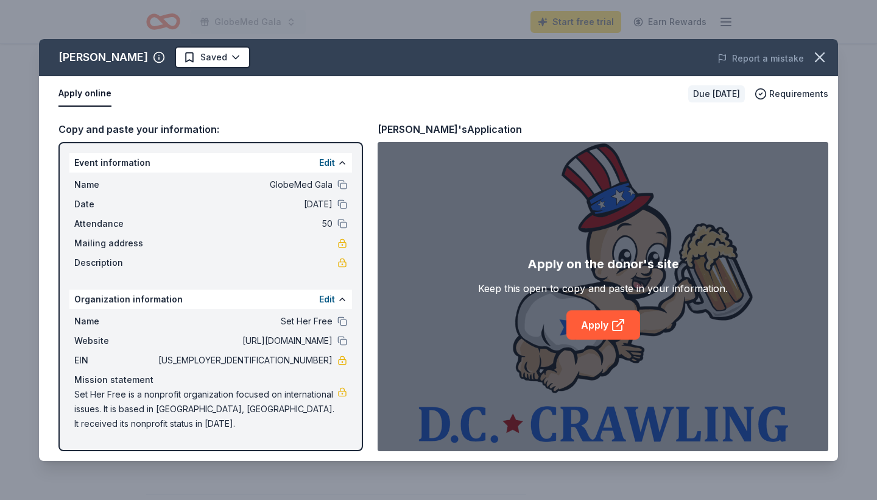
click at [621, 341] on div "Apply on the donor's site Keep this open to copy and paste in your information.…" at bounding box center [603, 296] width 451 height 309
click at [613, 327] on icon at bounding box center [617, 325] width 9 height 9
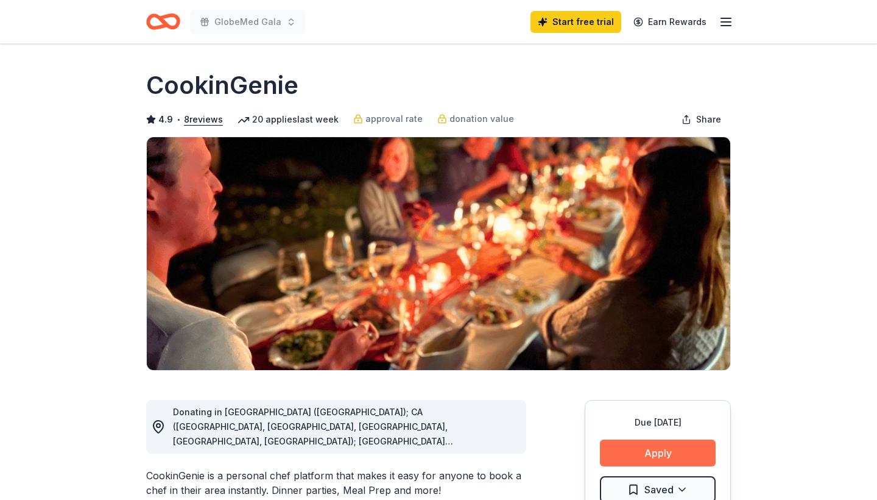
click at [648, 451] on button "Apply" at bounding box center [658, 452] width 116 height 27
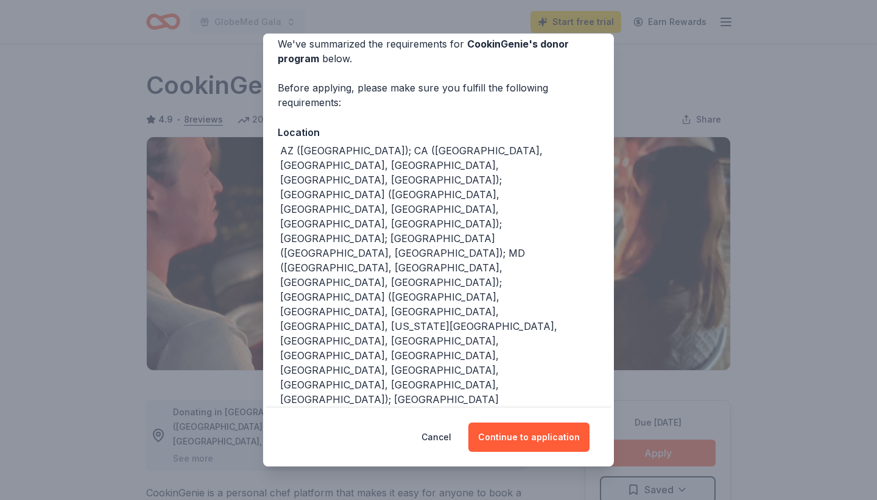
scroll to position [57, 0]
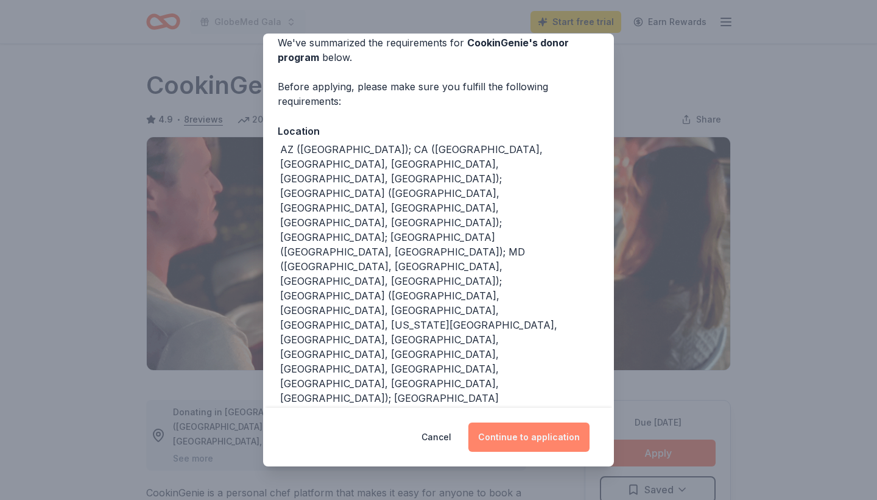
click at [544, 430] on button "Continue to application" at bounding box center [528, 436] width 121 height 29
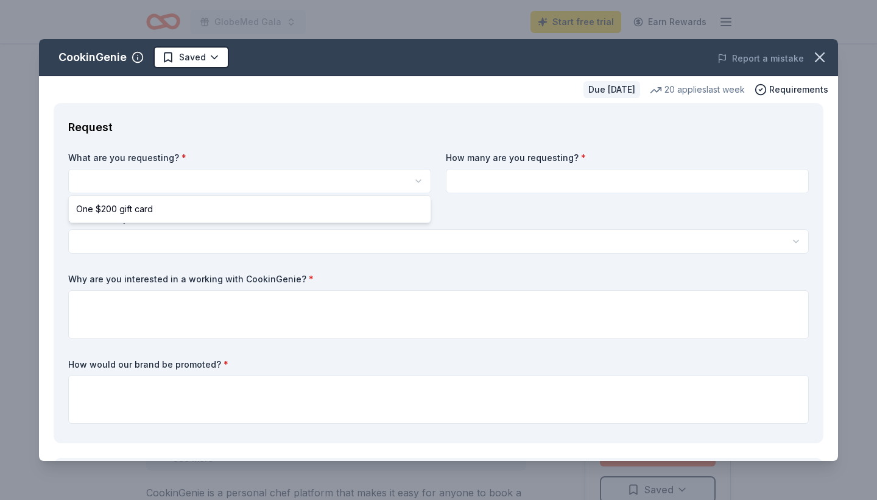
click at [307, 180] on html "GlobeMed Gala Start free trial Earn Rewards Due in 52 days Share CookinGenie 4.…" at bounding box center [438, 250] width 877 height 500
select select "One $200 gift card"
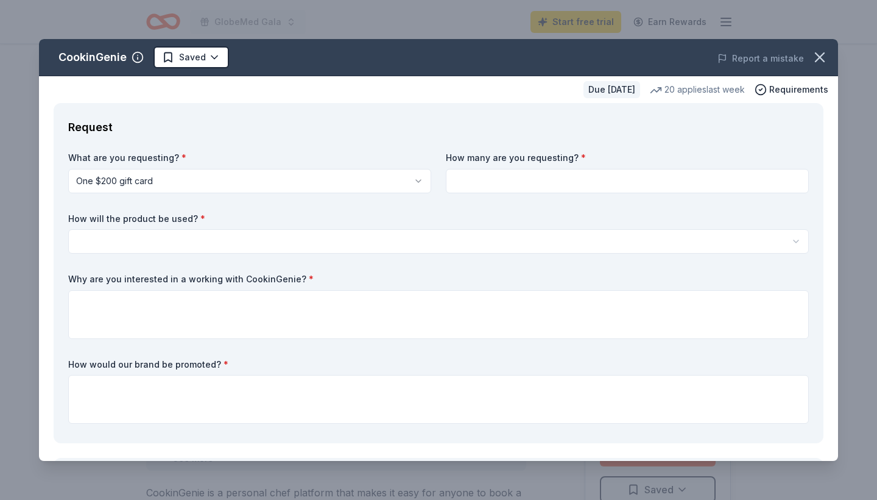
click at [462, 188] on input at bounding box center [627, 181] width 363 height 24
type input "2"
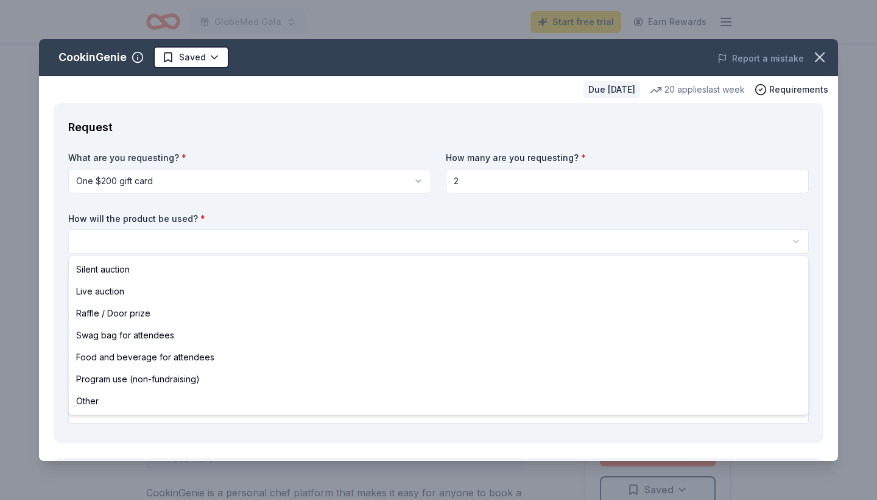
click at [249, 240] on html "GlobeMed Gala Start free trial Earn Rewards Due in 52 days Share CookinGenie 4.…" at bounding box center [438, 250] width 877 height 500
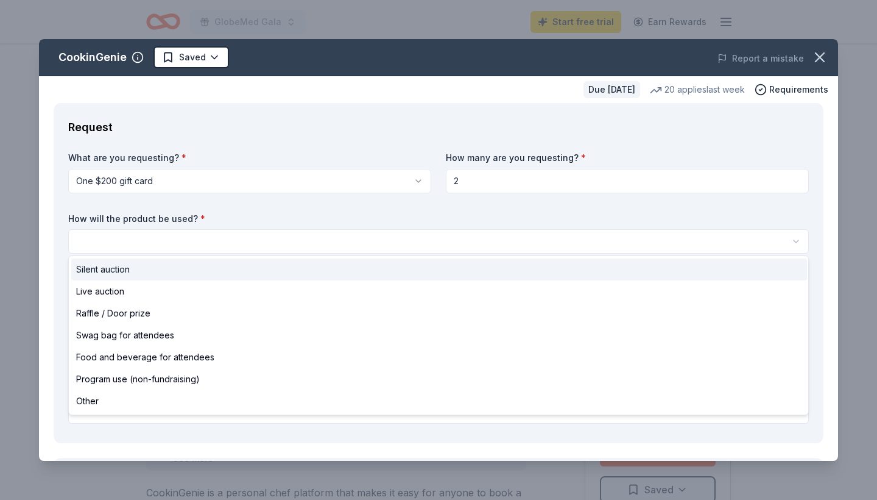
select select "silentAuction"
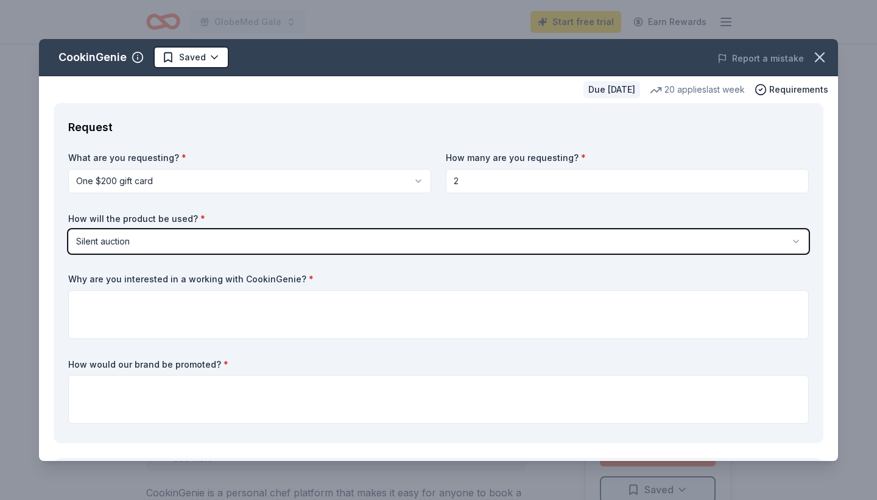
scroll to position [0, 0]
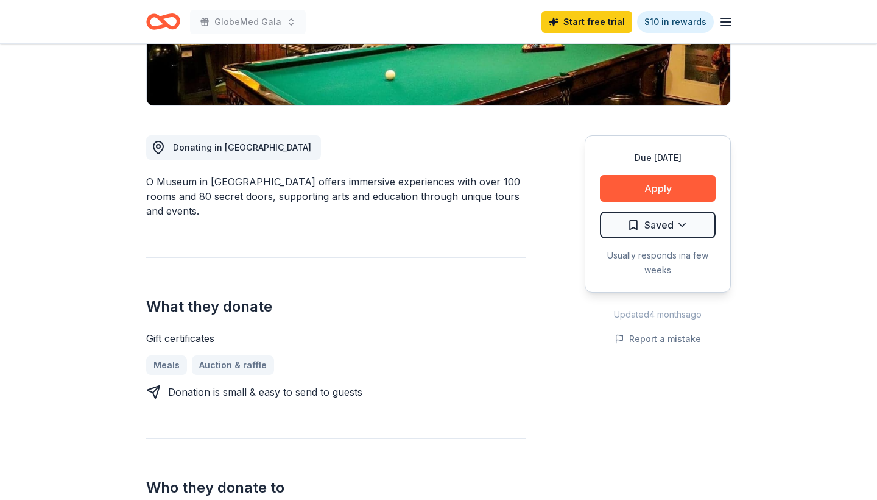
scroll to position [289, 0]
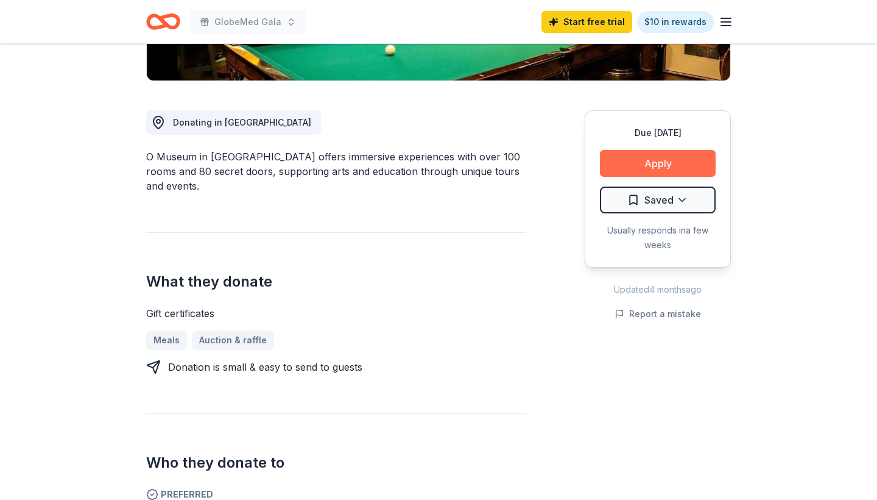
click at [679, 156] on button "Apply" at bounding box center [658, 163] width 116 height 27
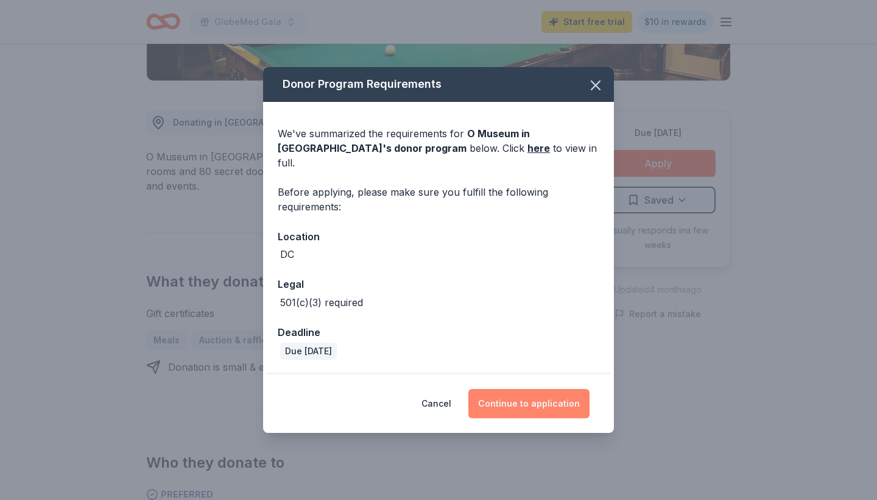
click at [504, 395] on button "Continue to application" at bounding box center [528, 403] width 121 height 29
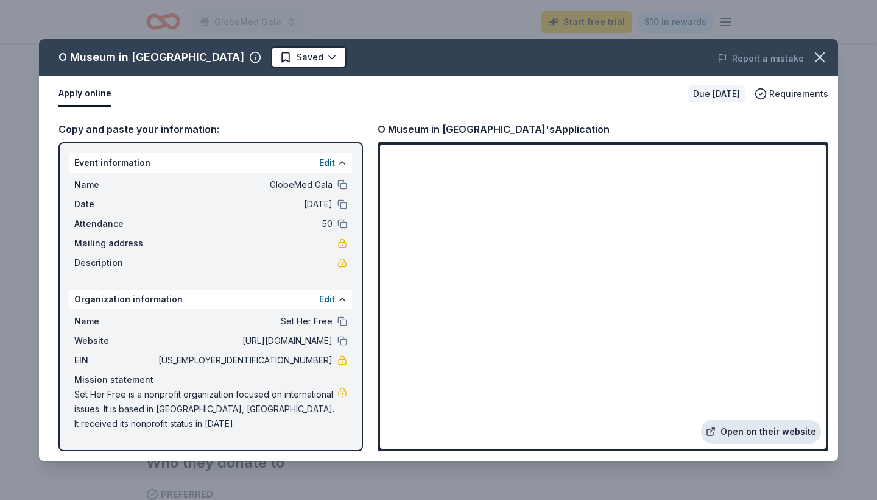
click at [754, 436] on link "Open on their website" at bounding box center [761, 431] width 120 height 24
click at [830, 66] on button "button" at bounding box center [820, 57] width 27 height 27
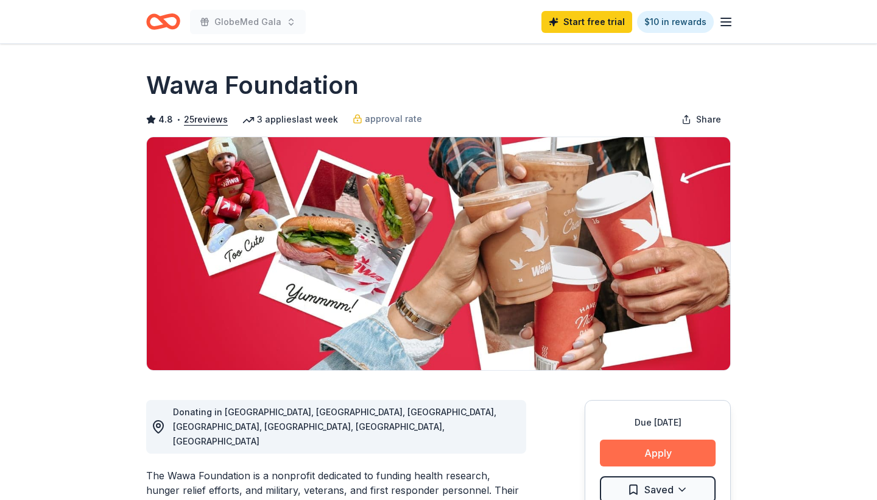
click at [659, 451] on button "Apply" at bounding box center [658, 452] width 116 height 27
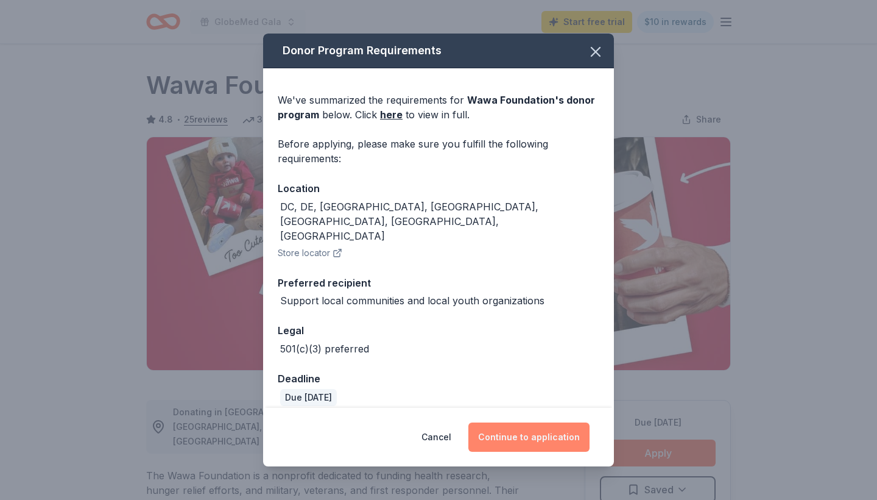
click at [527, 431] on button "Continue to application" at bounding box center [528, 436] width 121 height 29
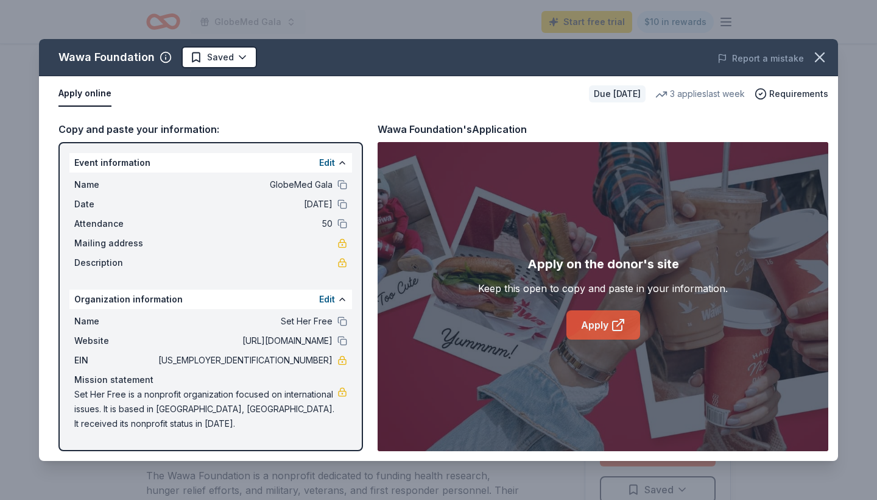
click at [598, 335] on link "Apply" at bounding box center [604, 324] width 74 height 29
